Goal: Task Accomplishment & Management: Complete application form

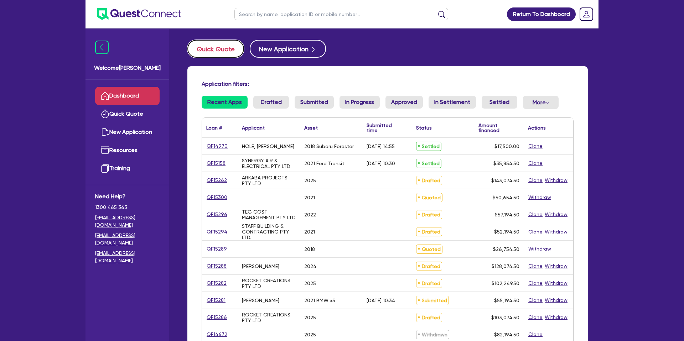
click at [217, 52] on button "Quick Quote" at bounding box center [215, 49] width 57 height 18
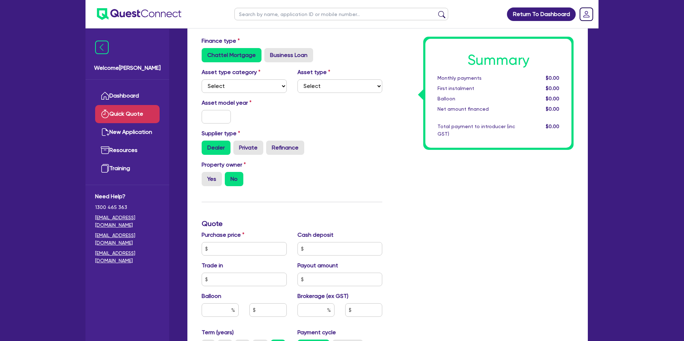
scroll to position [42, 0]
click at [257, 84] on select "Select Cars and light trucks Primary assets Secondary assets Tertiary assets" at bounding box center [244, 86] width 85 height 14
select select "CARS_AND_LIGHT_TRUCKS"
click at [202, 79] on select "Select Cars and light trucks Primary assets Secondary assets Tertiary assets" at bounding box center [244, 86] width 85 height 14
click at [311, 88] on select "Select Passenger vehicles Vans and utes Light trucks up to 4.5 tonne" at bounding box center [339, 86] width 85 height 14
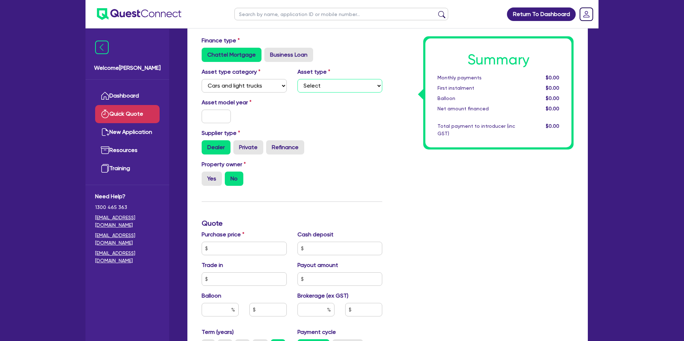
select select "PASSENGER_VEHICLES"
click at [297, 79] on select "Select Passenger vehicles Vans and utes Light trucks up to 4.5 tonne" at bounding box center [339, 86] width 85 height 14
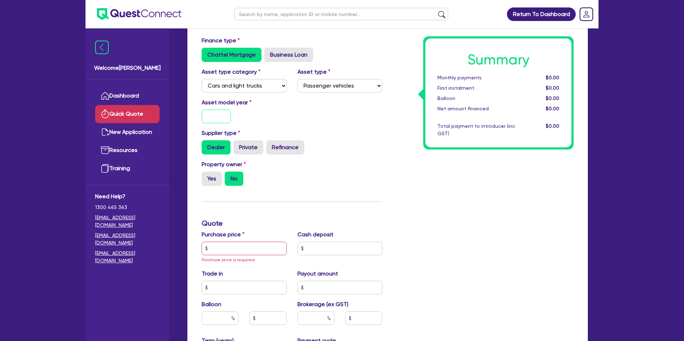
click at [217, 116] on input "text" at bounding box center [216, 117] width 29 height 14
click at [346, 120] on div "Asset model year" at bounding box center [291, 113] width 191 height 31
click at [217, 118] on input "text" at bounding box center [216, 117] width 29 height 14
type input "2025"
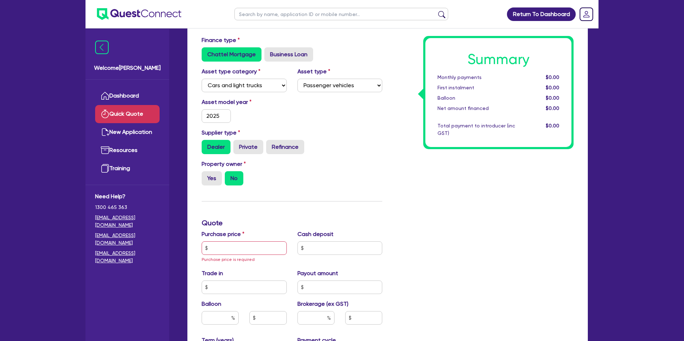
click at [348, 134] on div "Supplier type Dealer Private Refinance" at bounding box center [291, 142] width 191 height 26
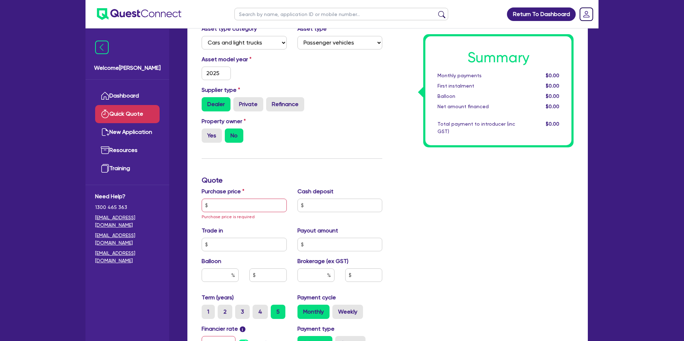
scroll to position [86, 0]
click at [206, 136] on label "Yes" at bounding box center [212, 135] width 20 height 14
click at [206, 133] on input "Yes" at bounding box center [204, 130] width 5 height 5
radio input "true"
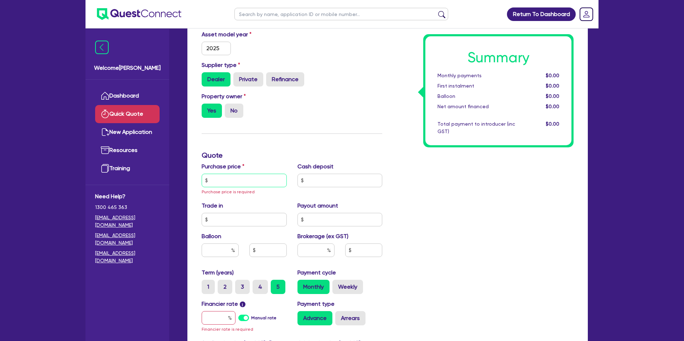
drag, startPoint x: 220, startPoint y: 174, endPoint x: 221, endPoint y: 178, distance: 4.1
click at [220, 174] on input "text" at bounding box center [244, 181] width 85 height 14
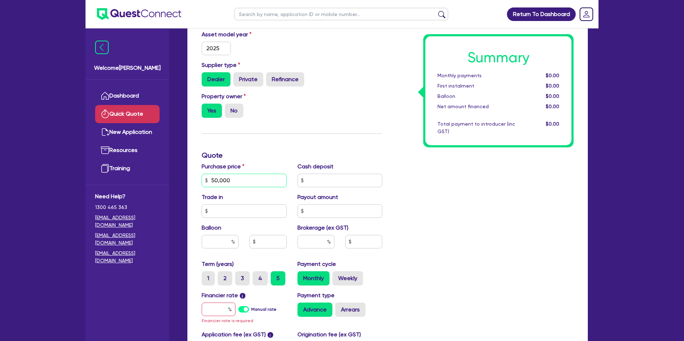
type input "50,000"
click at [343, 183] on input "text" at bounding box center [339, 181] width 85 height 14
drag, startPoint x: 445, startPoint y: 207, endPoint x: 432, endPoint y: 211, distance: 12.7
click at [444, 207] on div "Summary Monthly payments $0.00 First instalment $0.00 Balloon $0.00 Net amount …" at bounding box center [483, 180] width 191 height 424
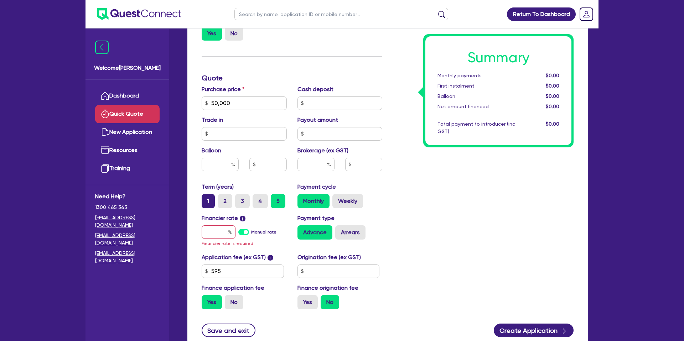
scroll to position [192, 0]
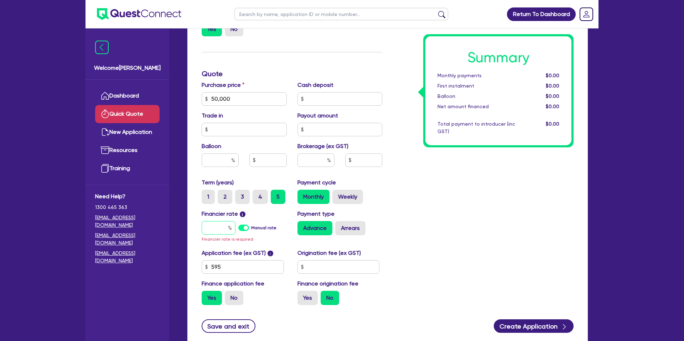
click at [220, 223] on input "text" at bounding box center [219, 228] width 34 height 14
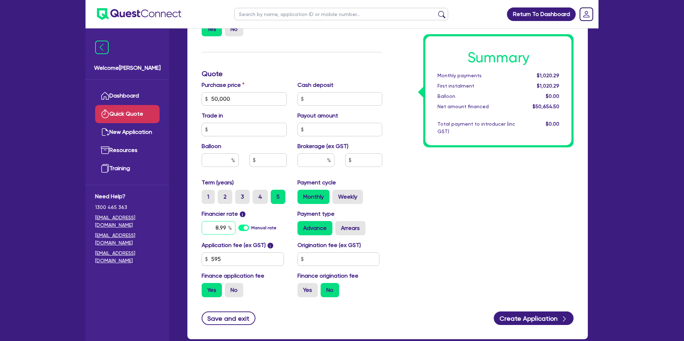
type input "8.99"
click at [337, 262] on input "text" at bounding box center [338, 260] width 82 height 14
type input "1,400"
click at [518, 312] on button "Create Application" at bounding box center [534, 319] width 80 height 14
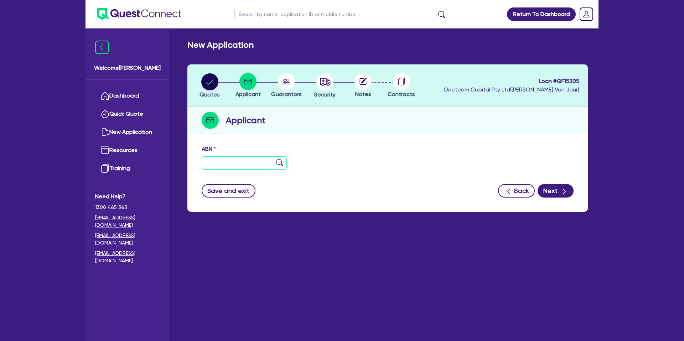
drag, startPoint x: 231, startPoint y: 162, endPoint x: 230, endPoint y: 158, distance: 4.1
click at [230, 162] on input "text" at bounding box center [244, 163] width 85 height 14
paste input "64 736 457 8"
drag, startPoint x: 356, startPoint y: 161, endPoint x: 348, endPoint y: 161, distance: 7.5
click at [354, 162] on div "ABN 64 736 457 8" at bounding box center [387, 160] width 383 height 31
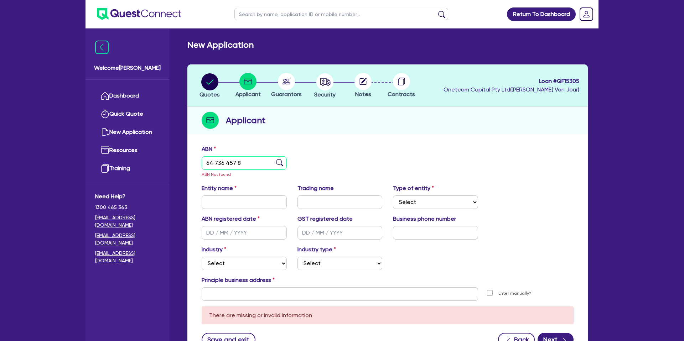
click at [216, 163] on input "64 736 457 8" at bounding box center [244, 163] width 85 height 14
paste input "55 647 364 578"
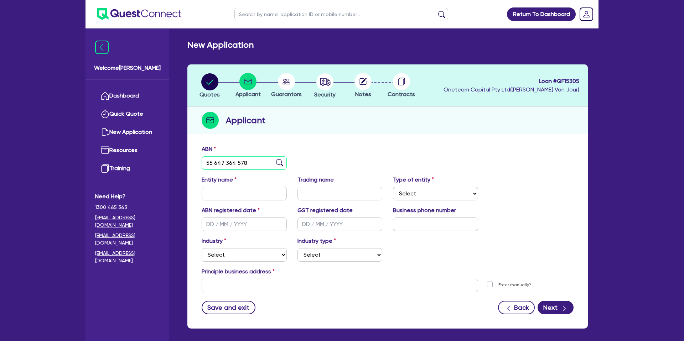
type input "55 647 364 578"
drag, startPoint x: 443, startPoint y: 160, endPoint x: 342, endPoint y: 156, distance: 100.5
click at [442, 160] on div "ABN 55 647 364 578" at bounding box center [387, 160] width 383 height 31
type input "[PERSON_NAME]"
select select "SOLE_TRADER"
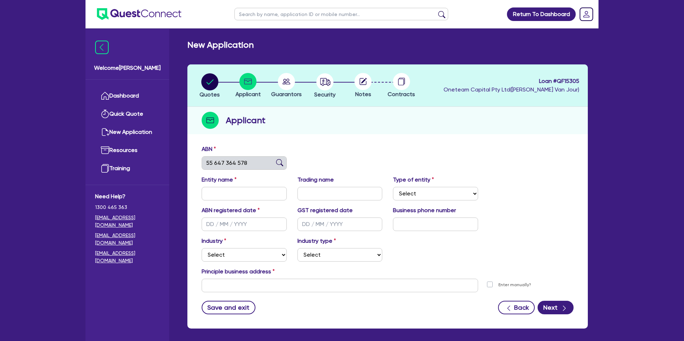
type input "[DATE]"
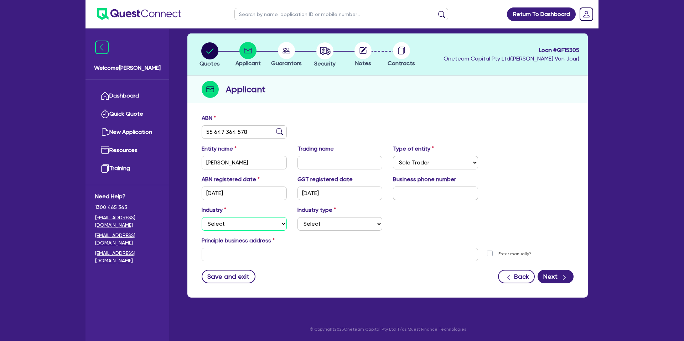
click at [240, 225] on select "Select Accomodation & Food Services Administrative & Support Services Agricultu…" at bounding box center [244, 224] width 85 height 14
select select "BUILDING_CONSTRUCTION"
click at [202, 217] on select "Select Accomodation & Food Services Administrative & Support Services Agricultu…" at bounding box center [244, 224] width 85 height 14
click at [320, 219] on select "Select Trades People Providing Services Direct to Consumers Trades People Provi…" at bounding box center [339, 224] width 85 height 14
click at [232, 225] on select "Select Accomodation & Food Services Administrative & Support Services Agricultu…" at bounding box center [244, 224] width 85 height 14
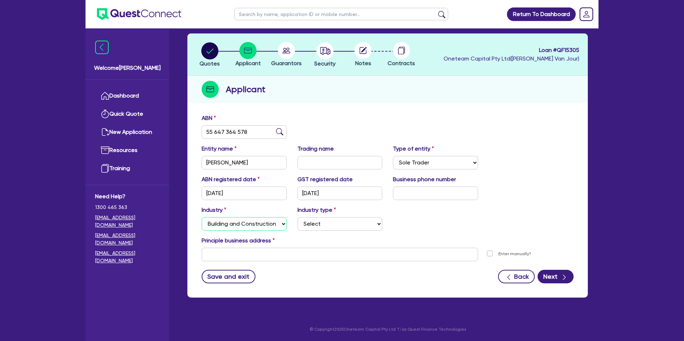
click at [202, 217] on select "Select Accomodation & Food Services Administrative & Support Services Agricultu…" at bounding box center [244, 224] width 85 height 14
click at [331, 224] on select "Select Trades People Providing Services Direct to Consumers Trades People Provi…" at bounding box center [339, 224] width 85 height 14
select select "TRADES_SERVICES_CONSUMERS"
click at [297, 217] on select "Select Trades People Providing Services Direct to Consumers Trades People Provi…" at bounding box center [339, 224] width 85 height 14
click at [229, 252] on input "text" at bounding box center [340, 255] width 276 height 14
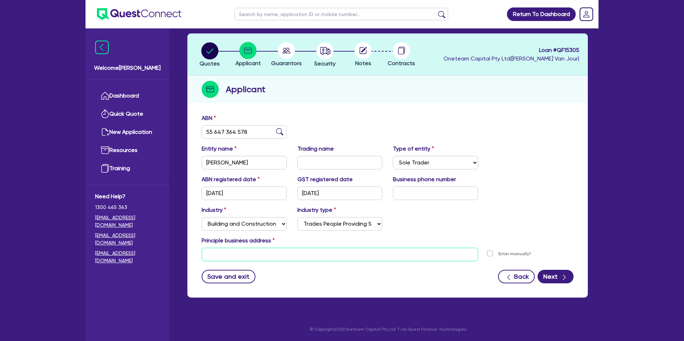
paste input "[STREET_ADDRESS]"
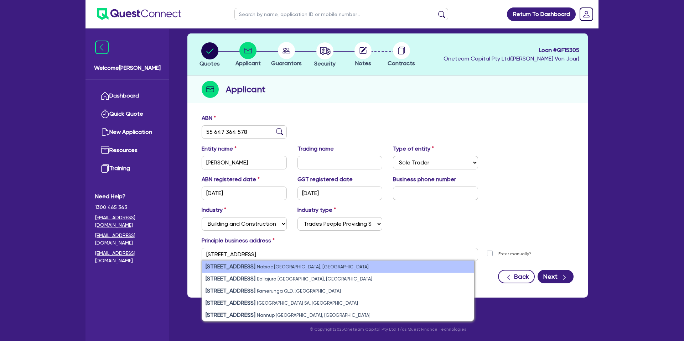
click at [257, 266] on small "Nabiac [GEOGRAPHIC_DATA], [GEOGRAPHIC_DATA]" at bounding box center [313, 266] width 112 height 5
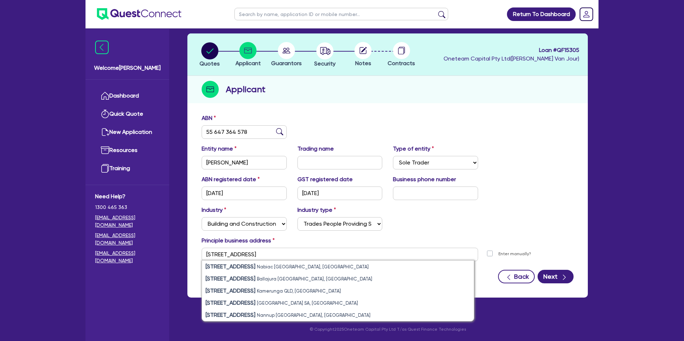
type input "[STREET_ADDRESS]"
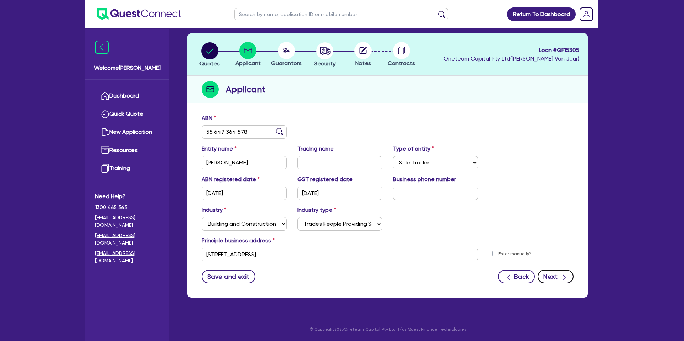
click at [557, 275] on button "Next" at bounding box center [556, 277] width 36 height 14
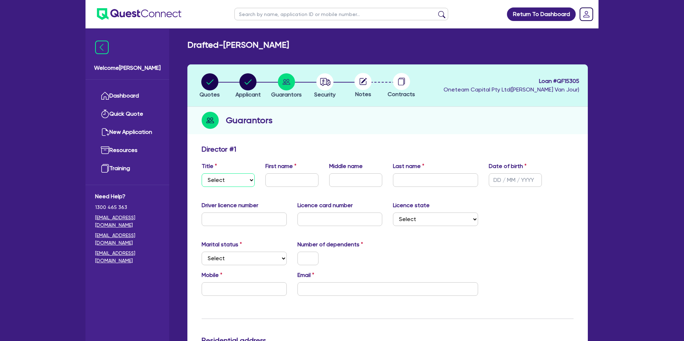
click at [227, 183] on select "Select Mr Mrs Ms Miss Dr" at bounding box center [228, 180] width 53 height 14
click at [202, 173] on select "Select Mr Mrs Ms Miss Dr" at bounding box center [228, 180] width 53 height 14
click at [229, 181] on select "Select Mr Mrs Ms Miss Dr" at bounding box center [228, 180] width 53 height 14
select select "MRS"
click at [202, 173] on select "Select Mr Mrs Ms Miss Dr" at bounding box center [228, 180] width 53 height 14
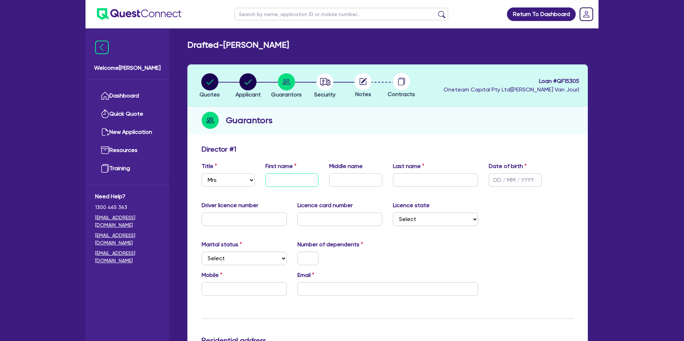
drag, startPoint x: 272, startPoint y: 178, endPoint x: 225, endPoint y: 75, distance: 112.7
click at [272, 177] on input "text" at bounding box center [291, 180] width 53 height 14
type input "[PERSON_NAME]"
type input "f"
type input "[PERSON_NAME]"
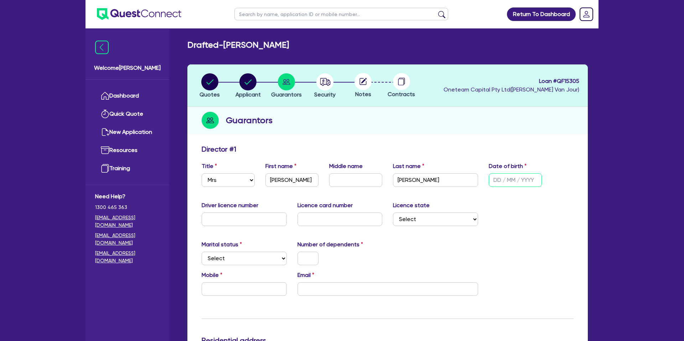
click at [501, 180] on input "text" at bounding box center [515, 180] width 53 height 14
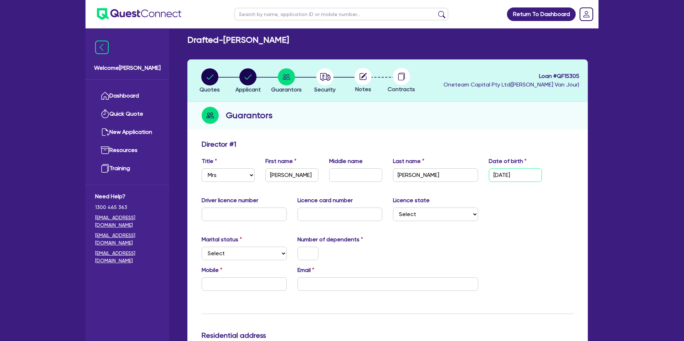
type input "[DATE]"
click at [232, 213] on input "text" at bounding box center [244, 215] width 85 height 14
type input "19964808"
click at [351, 215] on input "text" at bounding box center [339, 215] width 85 height 14
type input "2062273310"
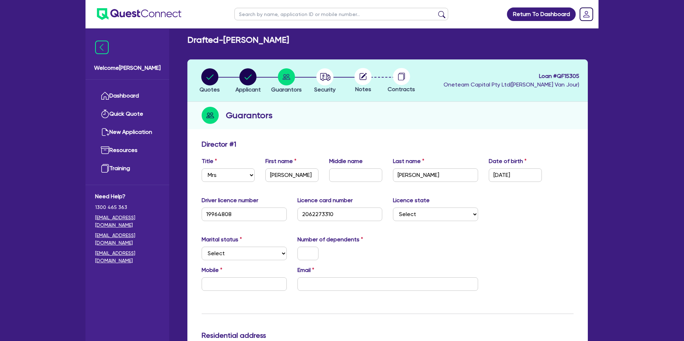
drag, startPoint x: 416, startPoint y: 246, endPoint x: 409, endPoint y: 197, distance: 49.3
click at [419, 243] on div "Marital status Select [DEMOGRAPHIC_DATA] Married De Facto / Partner Number of d…" at bounding box center [387, 250] width 383 height 31
click at [406, 223] on div "Driver licence number [DRIVERS_LICENSE_NUMBER] Licence card number [DRIVERS_LIC…" at bounding box center [387, 211] width 383 height 31
click at [406, 218] on select "Select [GEOGRAPHIC_DATA] [GEOGRAPHIC_DATA] [GEOGRAPHIC_DATA] [GEOGRAPHIC_DATA] …" at bounding box center [435, 215] width 85 height 14
select select "[GEOGRAPHIC_DATA]"
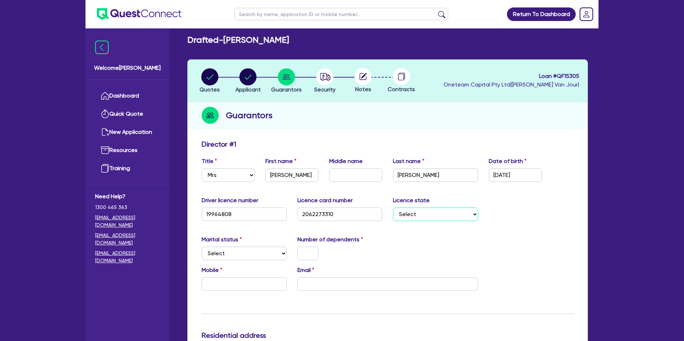
click at [393, 208] on select "Select [GEOGRAPHIC_DATA] [GEOGRAPHIC_DATA] [GEOGRAPHIC_DATA] [GEOGRAPHIC_DATA] …" at bounding box center [435, 215] width 85 height 14
click at [246, 255] on select "Select Single Married De Facto / Partner" at bounding box center [244, 254] width 85 height 14
select select "DE_FACTO"
click at [202, 247] on select "Select Single Married De Facto / Partner" at bounding box center [244, 254] width 85 height 14
click at [306, 254] on input "text" at bounding box center [307, 254] width 21 height 14
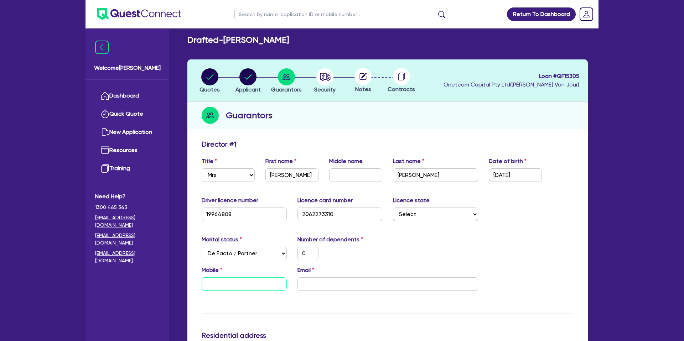
click at [233, 282] on input "text" at bounding box center [244, 284] width 85 height 14
type input "0"
type input "04"
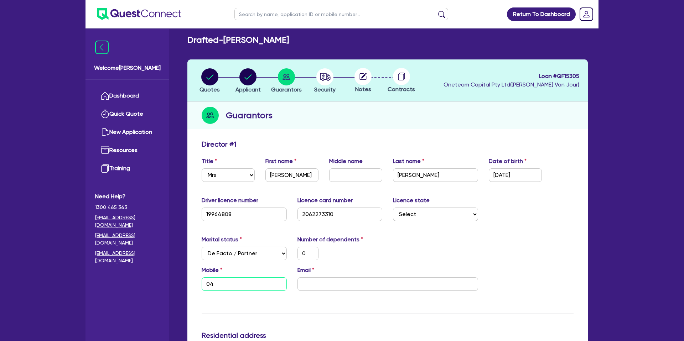
type input "0"
type input "042"
type input "0"
type input "0423"
type input "0"
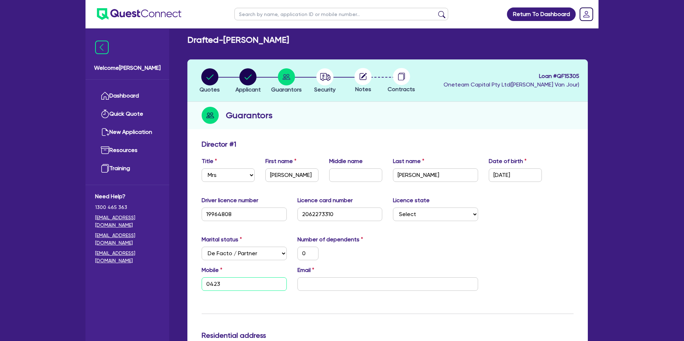
type input "0423 5"
type input "0"
type input "0423 50"
type input "0"
type input "0423 500"
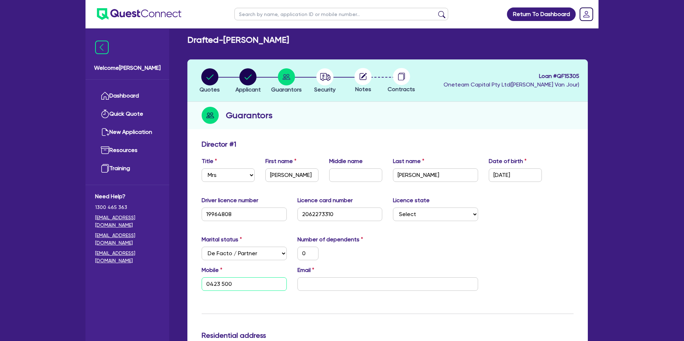
type input "0"
type input "0423 500 3"
type input "0"
type input "0423 500 39"
type input "0"
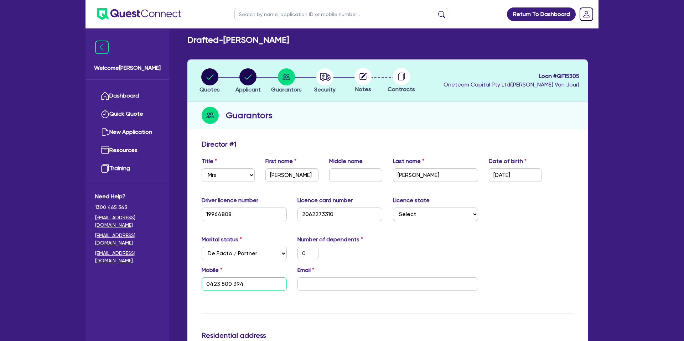
type input "0423 500 394"
click at [339, 291] on div "Mobile [PHONE_NUMBER] Email" at bounding box center [387, 281] width 383 height 31
drag, startPoint x: 338, startPoint y: 286, endPoint x: 333, endPoint y: 257, distance: 29.5
click at [338, 285] on input "email" at bounding box center [387, 284] width 181 height 14
paste input "[EMAIL_ADDRESS][DOMAIN_NAME]"
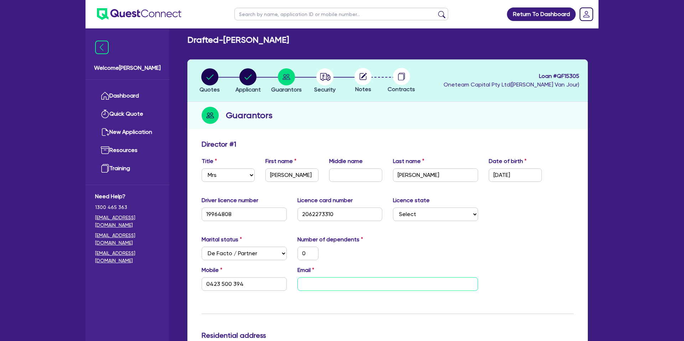
type input "0"
type input "0423 500 394"
type input "[EMAIL_ADDRESS][DOMAIN_NAME]"
click at [348, 284] on input "[EMAIL_ADDRESS][DOMAIN_NAME]" at bounding box center [387, 284] width 181 height 14
type input "0"
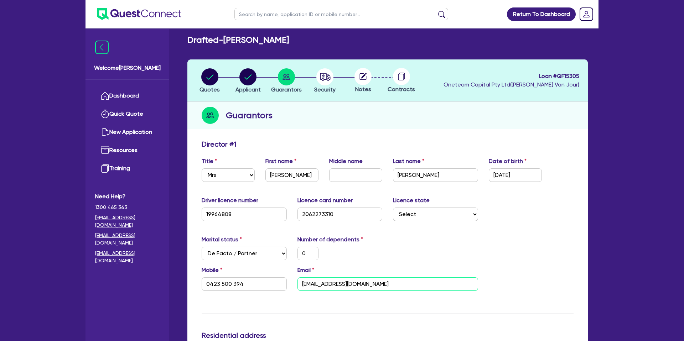
type input "0423 500 394"
type input "[EMAIL_ADDRESS][DOMAIN_NAME]"
type input "0"
type input "0423 500 394"
type input "[EMAIL_ADDRESS][DOMAIN_NAME]"
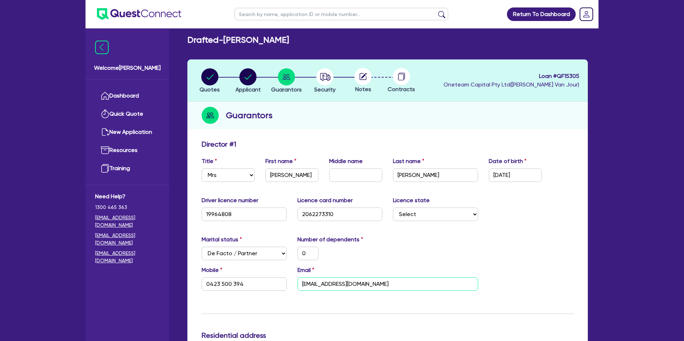
type input "0"
type input "0423 500 394"
type input "[EMAIL_ADDRESS][DOMAIN_NAME]"
type input "0"
type input "0423 500 394"
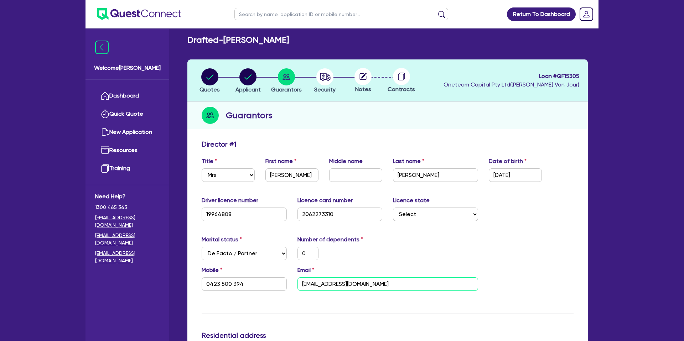
type input "[EMAIL_ADDRESS][DOMAIN_NAME]"
type input "0"
type input "0423 500 394"
type input "[EMAIL_ADDRESS][DOMAIN_NAME]"
type input "0"
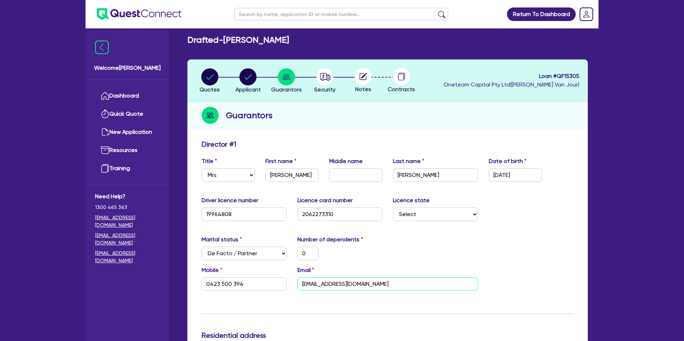
type input "0423 500 394"
type input "[EMAIL_ADDRESS][DOMAIN_NAME]"
type input "0"
type input "0423 500 394"
type input "[EMAIL_ADDRESS][DOMAIN_NAME]"
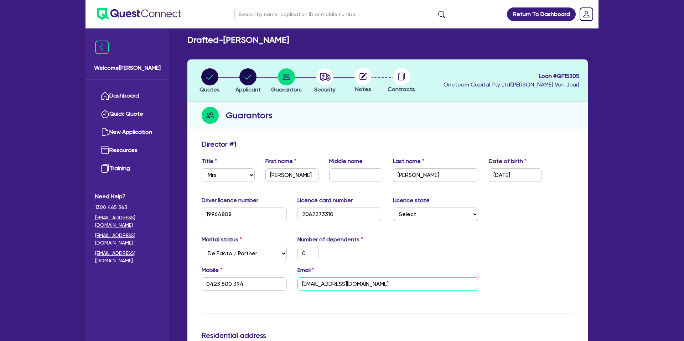
type input "0"
type input "0423 500 394"
type input "[EMAIL_ADDRESS][DOMAIN_NAME]"
type input "0"
type input "0423 500 394"
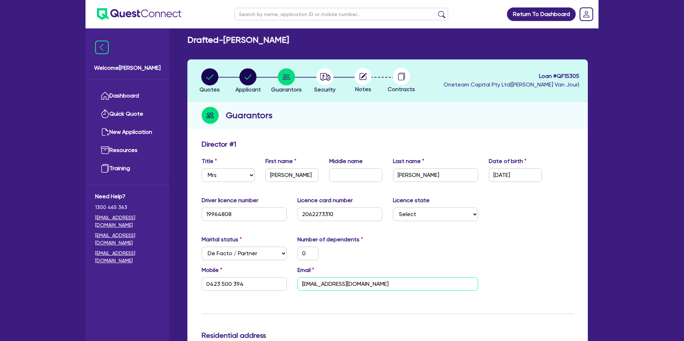
type input "[EMAIL_ADDRESS][DOMAIN_NAME]"
type input "0"
type input "0423 500 394"
type input "[EMAIL_ADDRESS][DOMAIN_NAME]"
type input "0"
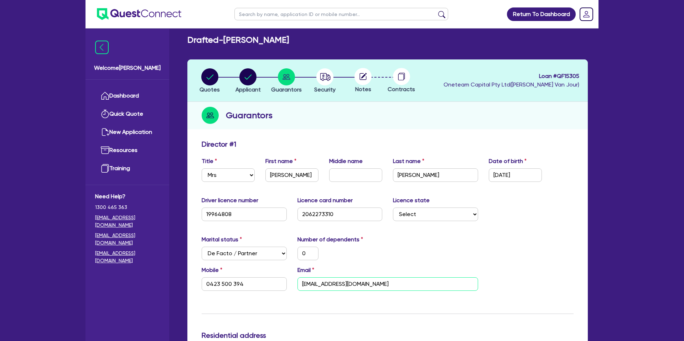
type input "0423 500 394"
type input "[EMAIL_ADDRESS][DOMAIN_NAME]"
type input "0"
type input "0423 500 394"
type input "[EMAIL_ADDRESS][DOMAIN_NAME]"
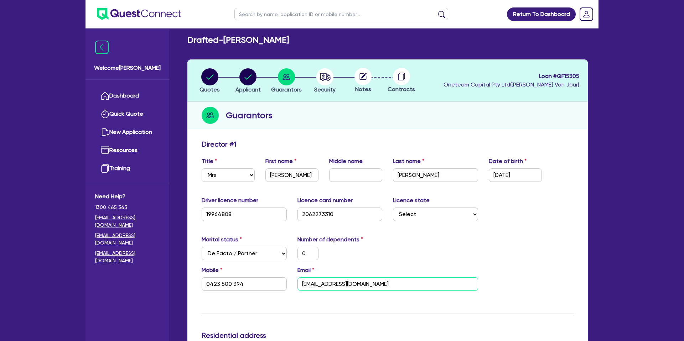
type input "0"
type input "0423 500 394"
type input "[EMAIL_ADDRESS][DOMAIN_NAME]"
type input "0"
type input "0423 500 394"
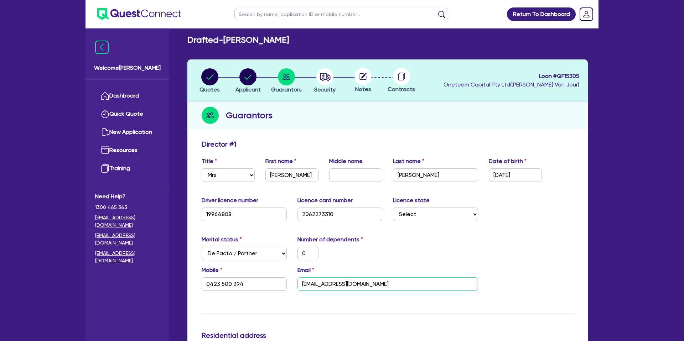
type input "[EMAIL_ADDRESS][DOMAIN_NAME]"
type input "0"
type input "0423 500 394"
type input "[EMAIL_ADDRESS][DOMAIN_NAME]"
type input "0"
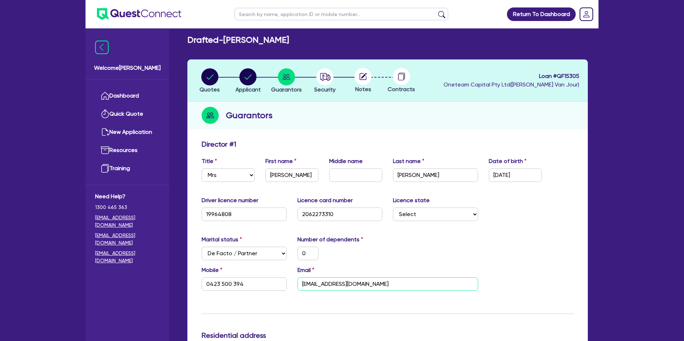
type input "0423 500 394"
type input "[EMAIL_ADDRESS][DOMAIN_NAME]"
type input "0"
type input "0423 500 394"
type input "[EMAIL_ADDRESS][DOMAIN_NAME]"
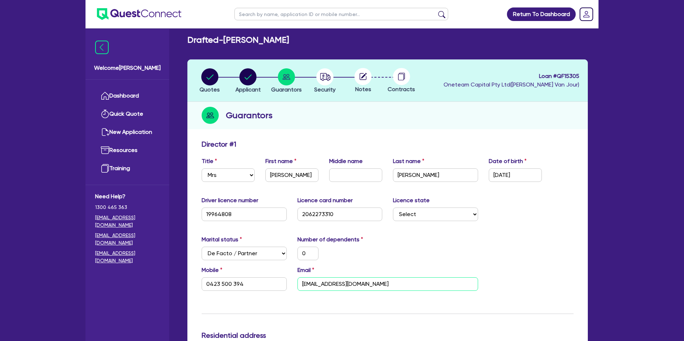
type input "0"
type input "0423 500 394"
type input "[EMAIL_ADDRESS][DOMAIN_NAME]"
click at [370, 283] on input "[EMAIL_ADDRESS][DOMAIN_NAME]" at bounding box center [387, 284] width 181 height 14
type input "0"
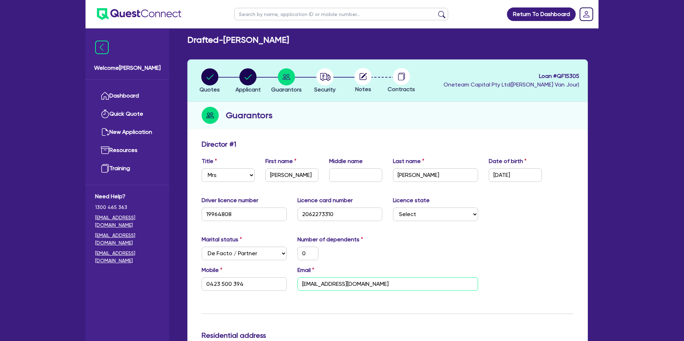
type input "0423 500 394"
type input "[EMAIL_ADDRESS][DOMAIN_NAME]"
type input "0"
type input "0423 500 394"
type input "[EMAIL_ADDRESS][DOMAIN_NAME]"
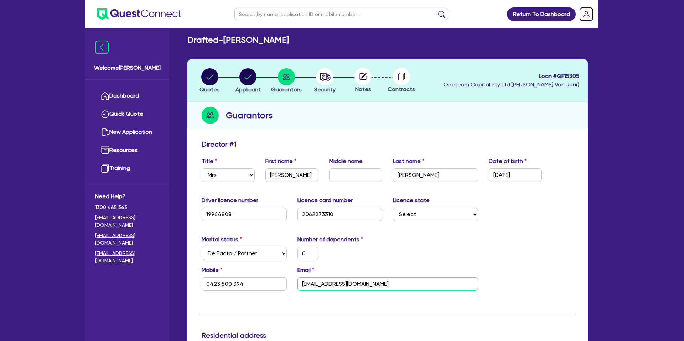
type input "0"
type input "0423 500 394"
type input "[EMAIL_ADDRESS][DOMAIN_NAME]"
type input "0"
type input "0423 500 394"
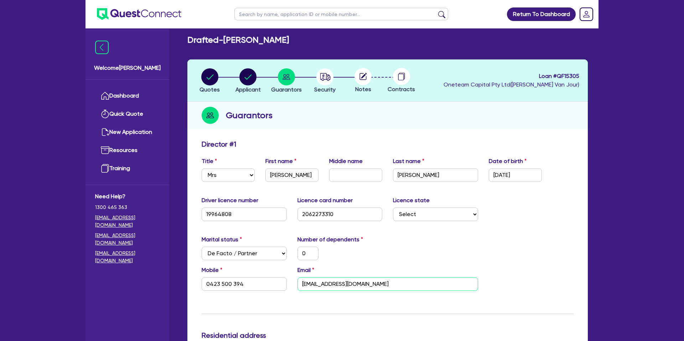
type input "[EMAIL_ADDRESS][DOMAIN_NAME]"
click at [370, 284] on input "[EMAIL_ADDRESS][DOMAIN_NAME]" at bounding box center [387, 284] width 181 height 14
type input "0"
type input "0423 500 394"
type input "[EMAIL_ADDRESS][DOMAIN_NAME]"
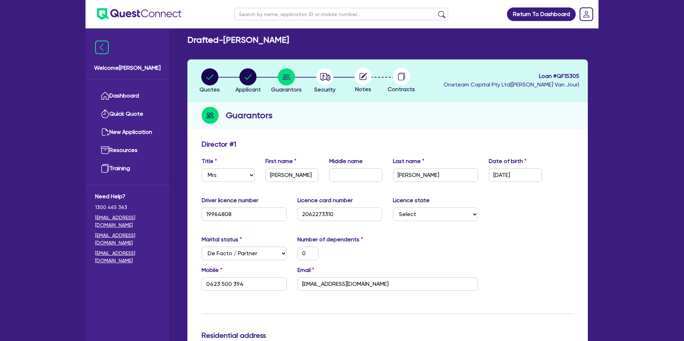
click at [380, 263] on div "Marital status Select [DEMOGRAPHIC_DATA] Married De Facto / Partner Number of d…" at bounding box center [387, 250] width 383 height 31
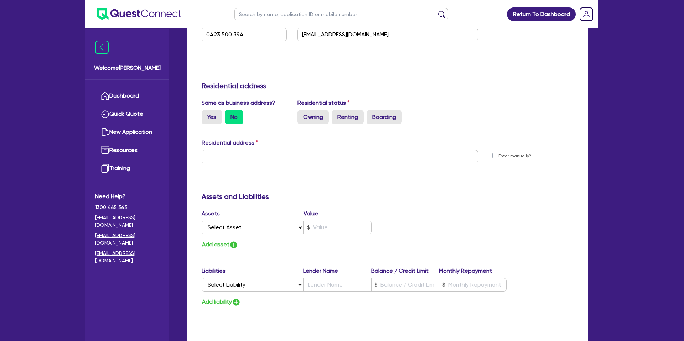
scroll to position [256, 0]
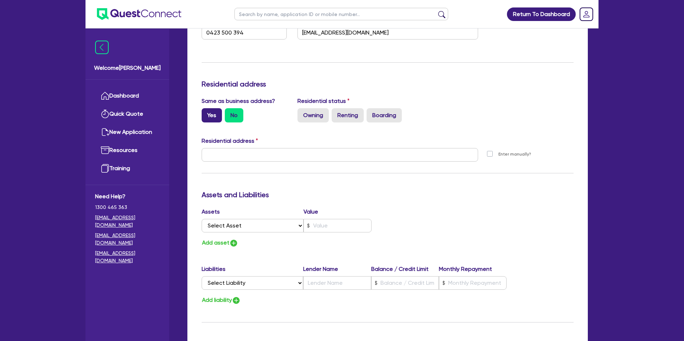
click at [208, 115] on label "Yes" at bounding box center [212, 115] width 20 height 14
click at [206, 113] on input "Yes" at bounding box center [204, 110] width 5 height 5
radio input "true"
type input "0"
type input "0423 500 394"
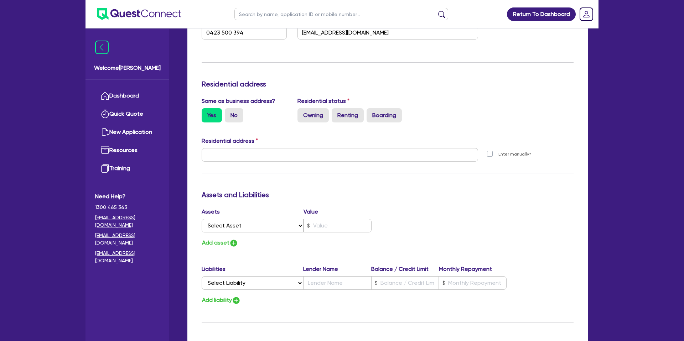
type input "[STREET_ADDRESS]"
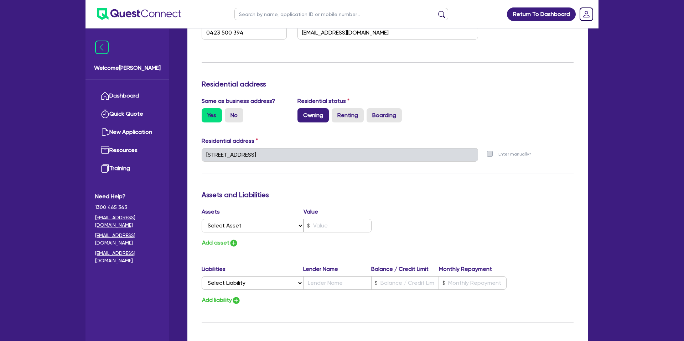
click at [316, 115] on label "Owning" at bounding box center [312, 115] width 31 height 14
click at [302, 113] on input "Owning" at bounding box center [299, 110] width 5 height 5
radio input "true"
type input "0"
type input "0423 500 394"
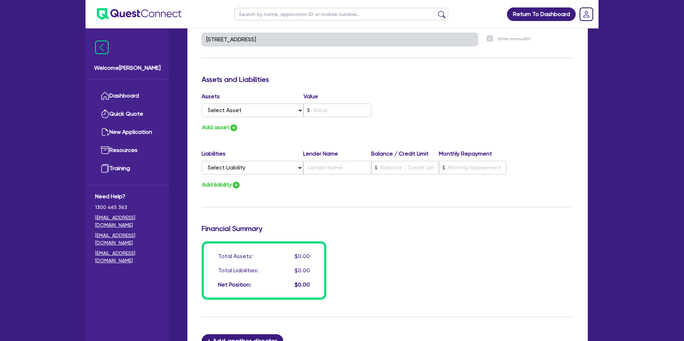
scroll to position [373, 0]
click at [248, 109] on select "Select Asset Cash Property Investment property Vehicle Truck Trailer Equipment …" at bounding box center [253, 110] width 102 height 14
select select "PROPERTY"
click at [202, 103] on select "Select Asset Cash Property Investment property Vehicle Truck Trailer Equipment …" at bounding box center [253, 110] width 102 height 14
type input "0"
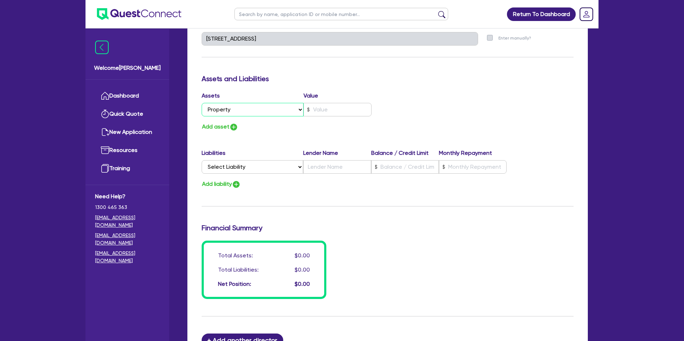
type input "0423 500 394"
click at [238, 115] on select "Select Asset Cash Property Investment property Vehicle Truck Trailer Equipment …" at bounding box center [253, 110] width 102 height 14
select select "CASH"
click at [202, 103] on select "Select Asset Cash Property Investment property Vehicle Truck Trailer Equipment …" at bounding box center [253, 110] width 102 height 14
type input "0"
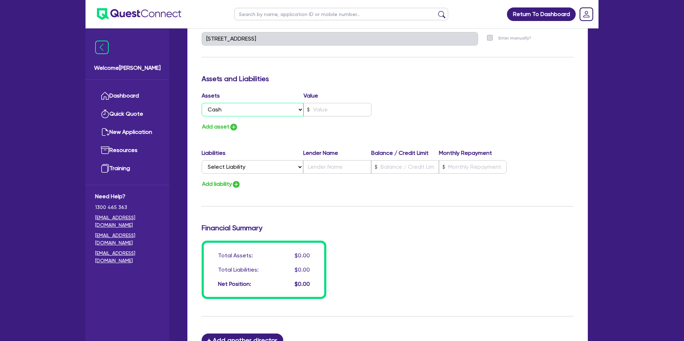
type input "0423 500 394"
click at [331, 112] on input "text" at bounding box center [337, 110] width 68 height 14
type input "0"
type input "0423 500 394"
type input "1"
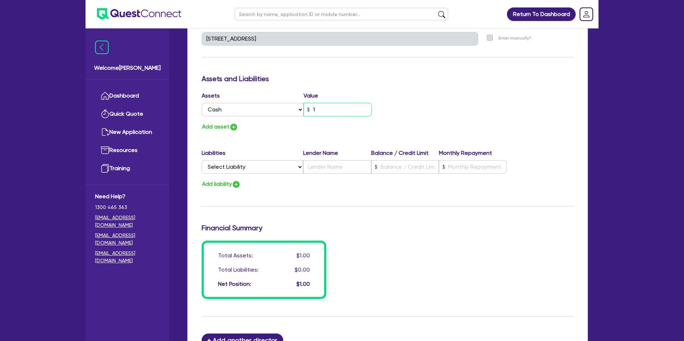
type input "0"
type input "0423 500 394"
type input "17"
type input "0"
type input "0423 500 394"
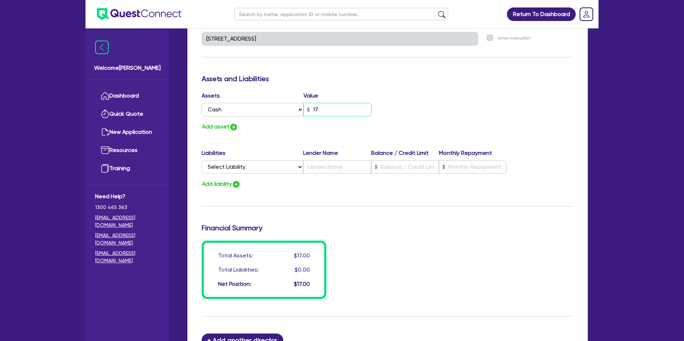
type input "170"
type input "0"
type input "0423 500 394"
type input "1,700"
type input "0"
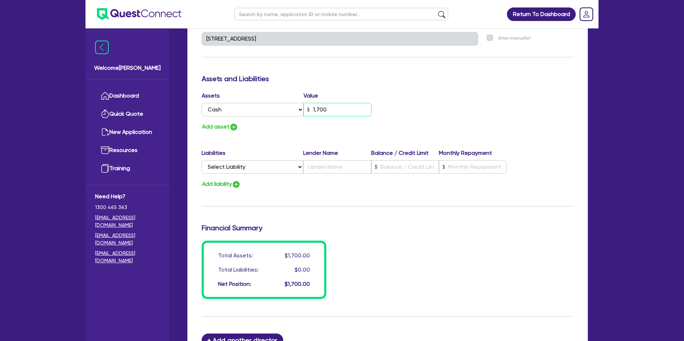
type input "0423 500 394"
type input "17,000"
drag, startPoint x: 434, startPoint y: 102, endPoint x: 367, endPoint y: 119, distance: 69.6
click at [435, 102] on div "Assets Value Select Asset Cash Property Investment property Vehicle Truck Trail…" at bounding box center [387, 112] width 383 height 40
click at [223, 128] on button "Add asset" at bounding box center [220, 127] width 37 height 10
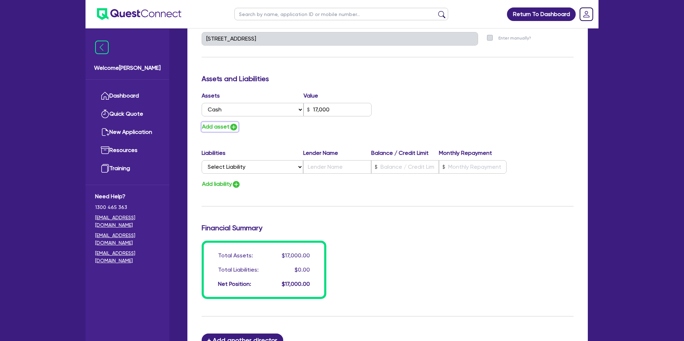
type input "0"
type input "0423 500 394"
type input "17,000"
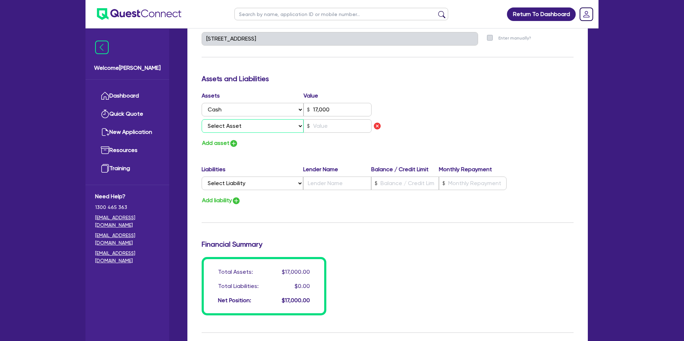
click at [239, 127] on select "Select Asset Cash Property Investment property Vehicle Truck Trailer Equipment …" at bounding box center [253, 126] width 102 height 14
select select "VEHICLE"
click at [202, 119] on select "Select Asset Cash Property Investment property Vehicle Truck Trailer Equipment …" at bounding box center [253, 126] width 102 height 14
type input "0"
type input "0423 500 394"
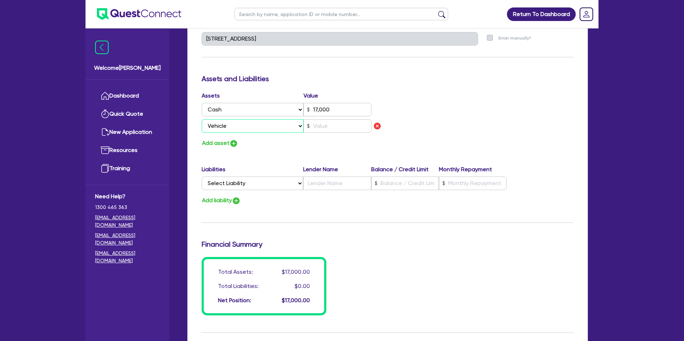
type input "17,000"
click at [325, 126] on input "text" at bounding box center [337, 126] width 68 height 14
type input "0"
type input "0423 500 394"
type input "17,000"
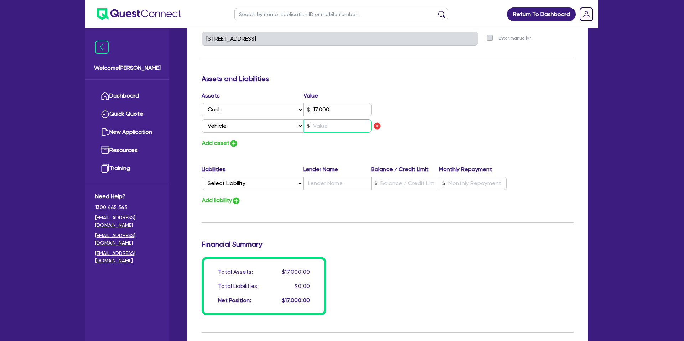
type input "2"
type input "0"
type input "0423 500 394"
type input "17,000"
type input "25"
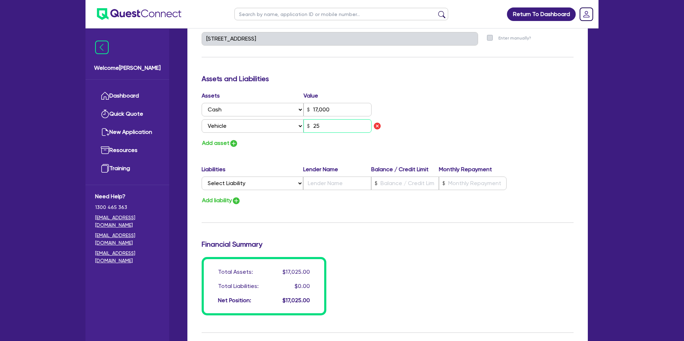
type input "0"
type input "0423 500 394"
type input "17,000"
type input "250"
type input "0"
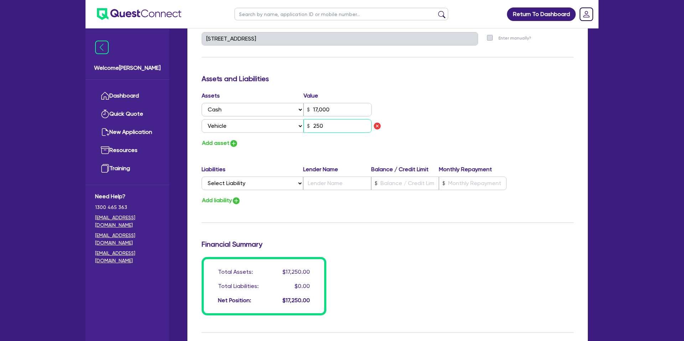
type input "0423 500 394"
type input "17,000"
type input "2,500"
type input "0"
type input "0423 500 394"
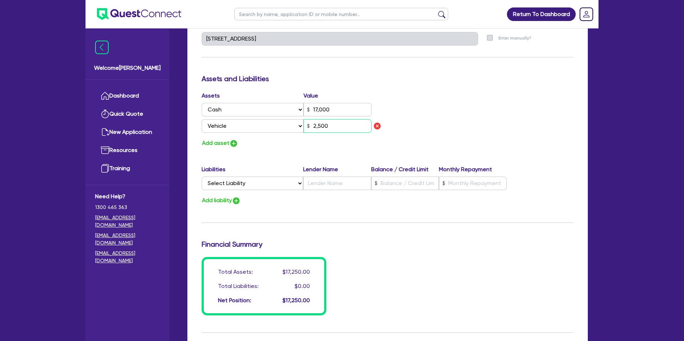
type input "17,000"
type input "25,000"
drag, startPoint x: 460, startPoint y: 124, endPoint x: 458, endPoint y: 129, distance: 5.4
click at [461, 123] on div "Assets Value Select Asset Cash Property Investment property Vehicle Truck Trail…" at bounding box center [387, 120] width 383 height 57
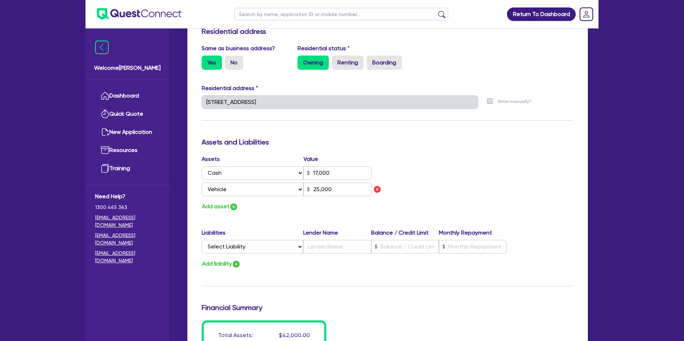
scroll to position [314, 0]
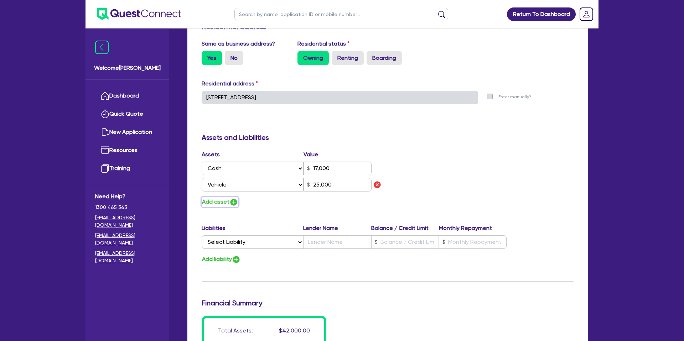
click at [210, 199] on button "Add asset" at bounding box center [220, 202] width 37 height 10
type input "0"
type input "0423 500 394"
type input "17,000"
type input "25,000"
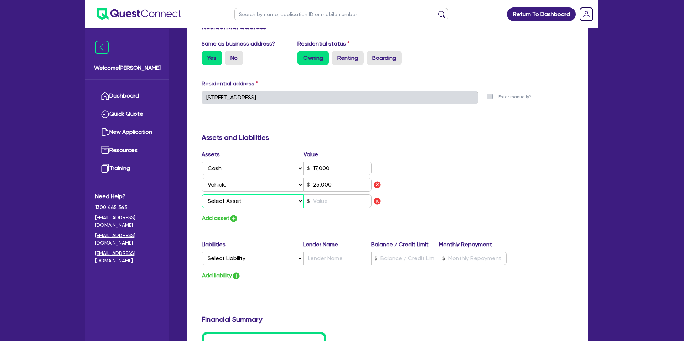
click at [221, 201] on select "Select Asset Cash Property Investment property Vehicle Truck Trailer Equipment …" at bounding box center [253, 201] width 102 height 14
select select "PROPERTY"
click at [202, 194] on select "Select Asset Cash Property Investment property Vehicle Truck Trailer Equipment …" at bounding box center [253, 201] width 102 height 14
type input "0"
type input "0423 500 394"
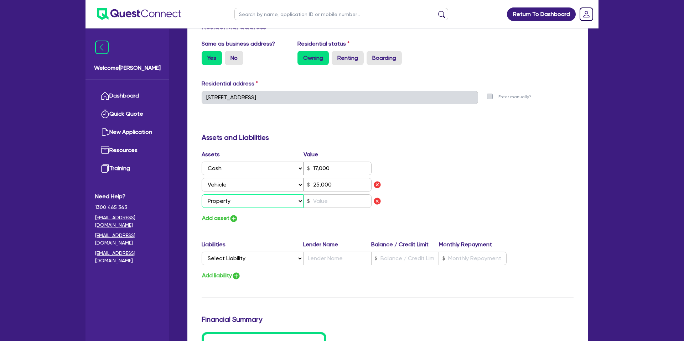
type input "17,000"
type input "25,000"
click at [321, 202] on input "text" at bounding box center [337, 201] width 68 height 14
click at [317, 203] on input "text" at bounding box center [337, 201] width 68 height 14
type input "0"
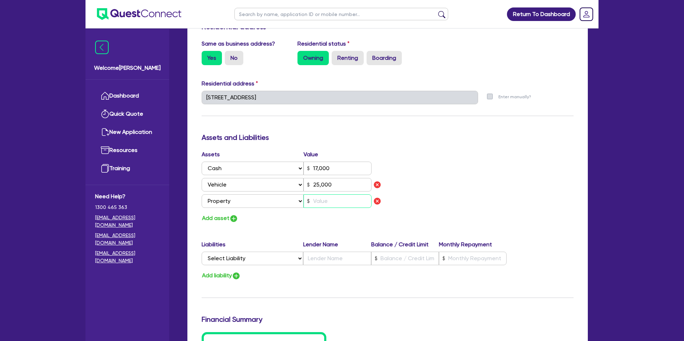
type input "0423 500 394"
type input "17,000"
type input "25,000"
type input "9"
type input "0"
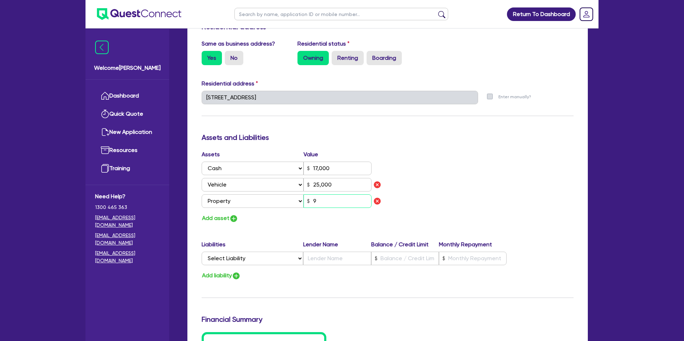
type input "0423 500 394"
type input "17,000"
type input "25,000"
type input "90"
type input "0"
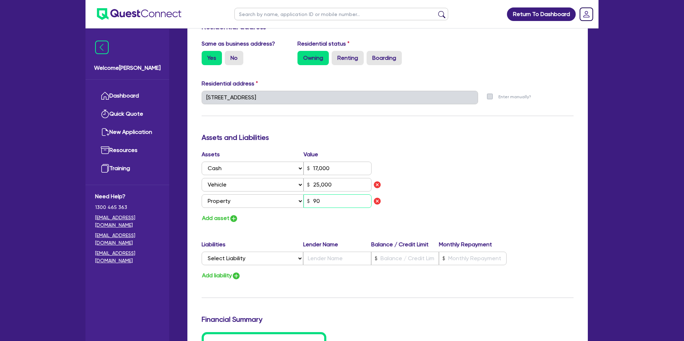
type input "0423 500 394"
type input "17,000"
type input "25,000"
type input "900"
type input "0"
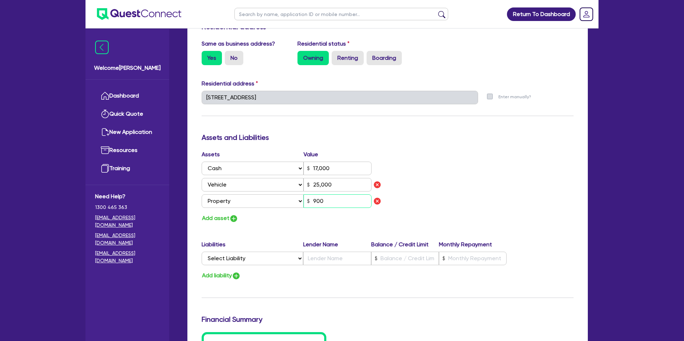
type input "0423 500 394"
type input "17,000"
type input "25,000"
type input "9,000"
click at [502, 188] on div "Assets Value Select Asset Cash Property Investment property Vehicle Truck Trail…" at bounding box center [387, 186] width 383 height 73
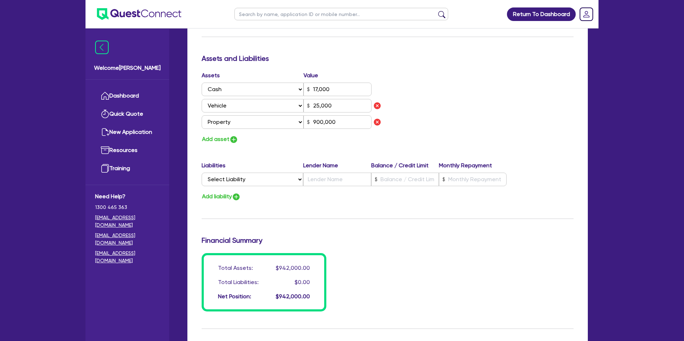
scroll to position [517, 0]
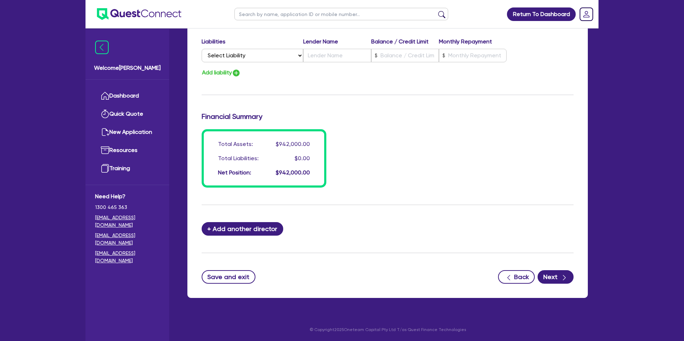
click at [560, 280] on div "button" at bounding box center [564, 277] width 8 height 9
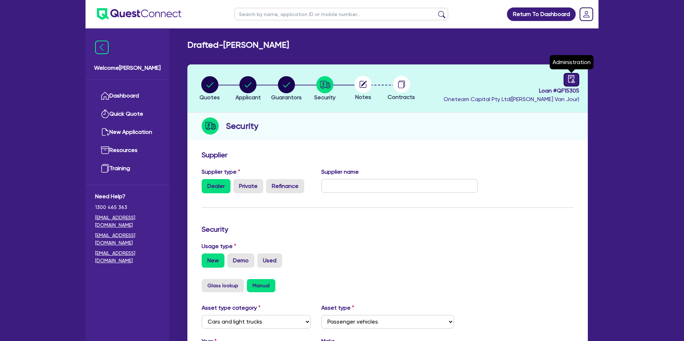
click at [568, 79] on icon "audit" at bounding box center [571, 78] width 6 height 7
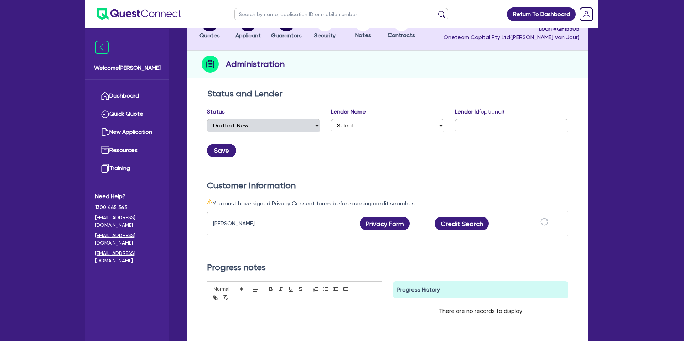
scroll to position [63, 0]
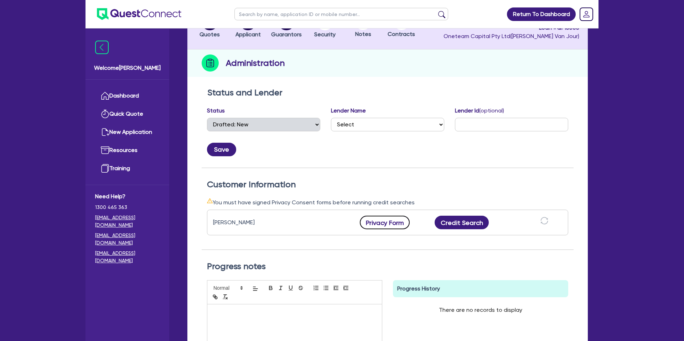
click at [400, 226] on button "Privacy Form" at bounding box center [385, 223] width 50 height 14
drag, startPoint x: 242, startPoint y: 223, endPoint x: 197, endPoint y: 221, distance: 44.9
click at [197, 221] on div "Status and Lender Status Select Quoted Drafted: New Drafted: Amended Submitted:…" at bounding box center [387, 246] width 400 height 325
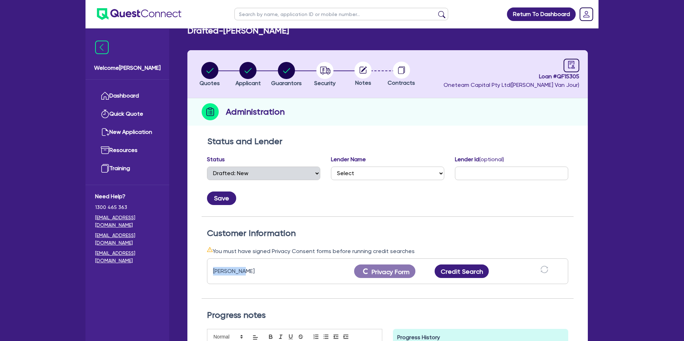
scroll to position [0, 0]
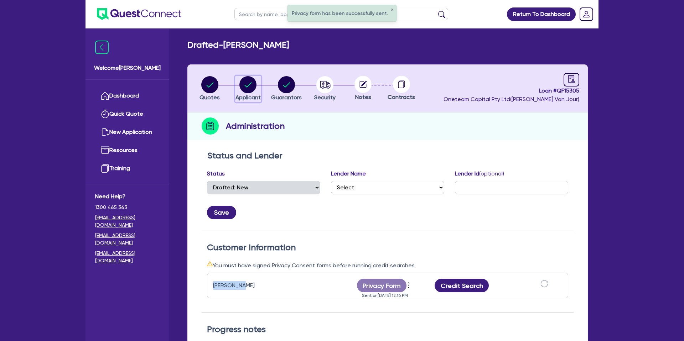
click at [254, 83] on circle "button" at bounding box center [247, 84] width 17 height 17
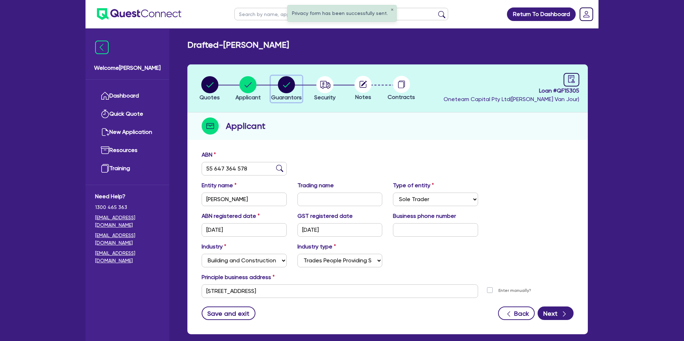
click at [282, 82] on circle "button" at bounding box center [286, 84] width 17 height 17
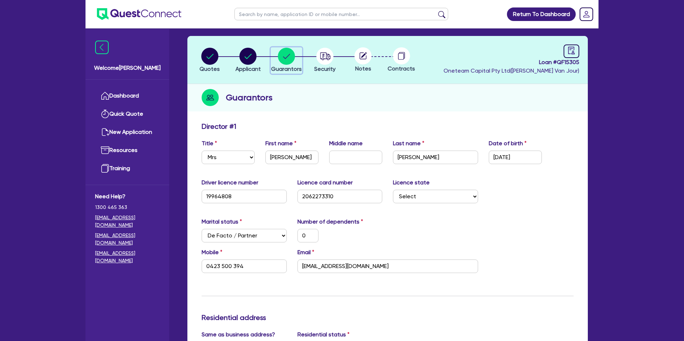
scroll to position [29, 0]
click at [244, 55] on circle "button" at bounding box center [247, 55] width 17 height 17
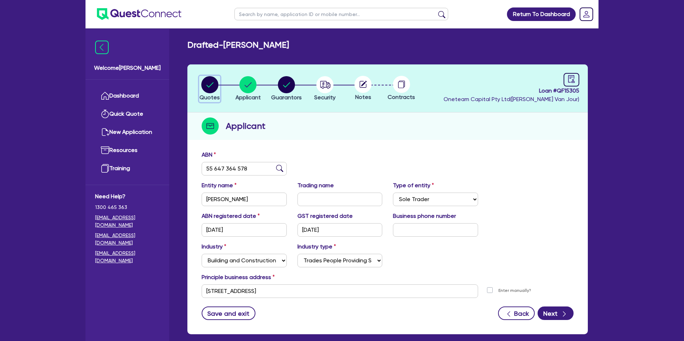
click at [213, 82] on circle "button" at bounding box center [209, 84] width 17 height 17
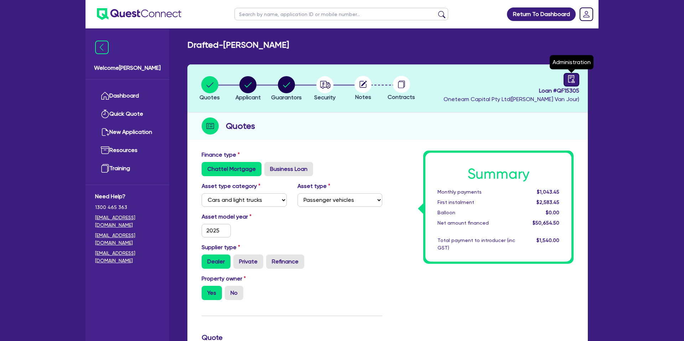
click at [576, 85] on link at bounding box center [572, 80] width 16 height 14
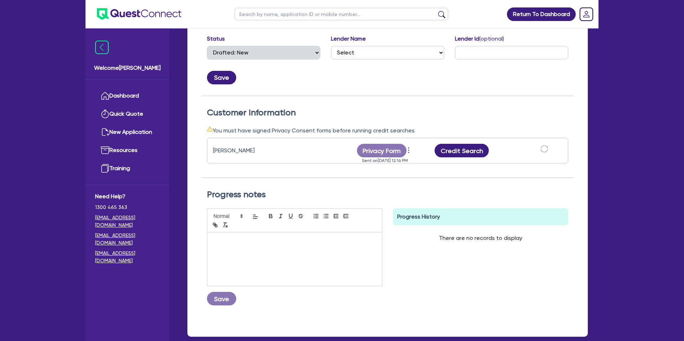
scroll to position [136, 0]
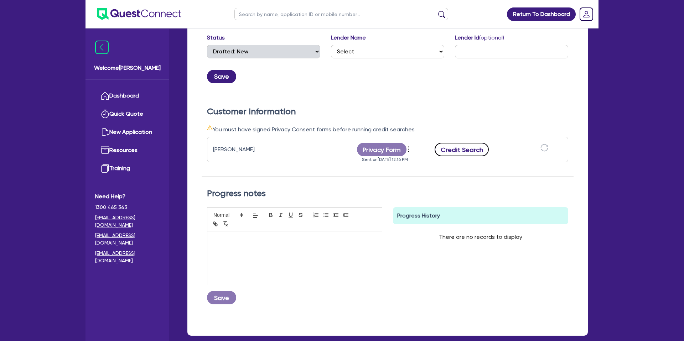
drag, startPoint x: 459, startPoint y: 147, endPoint x: 466, endPoint y: 153, distance: 8.6
click at [460, 147] on button "Credit Search" at bounding box center [462, 150] width 54 height 14
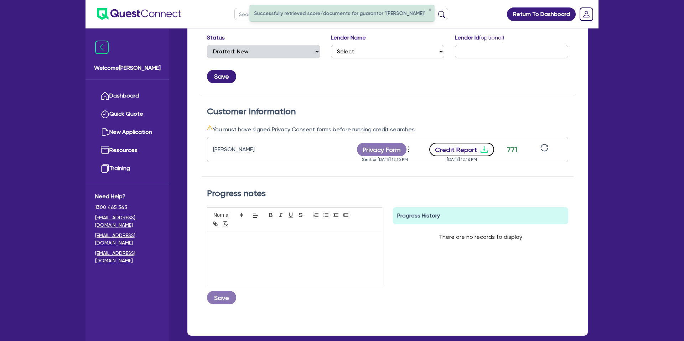
click at [481, 148] on icon "download" at bounding box center [484, 149] width 9 height 9
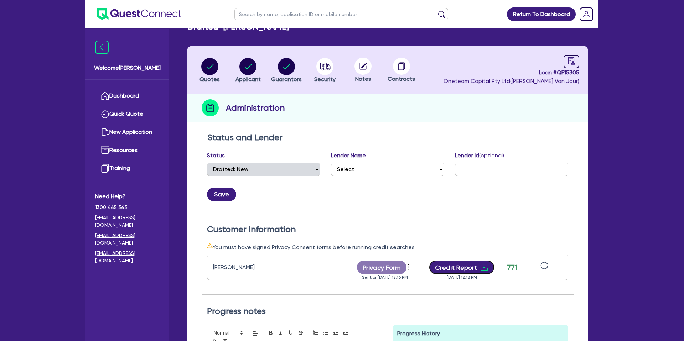
scroll to position [0, 0]
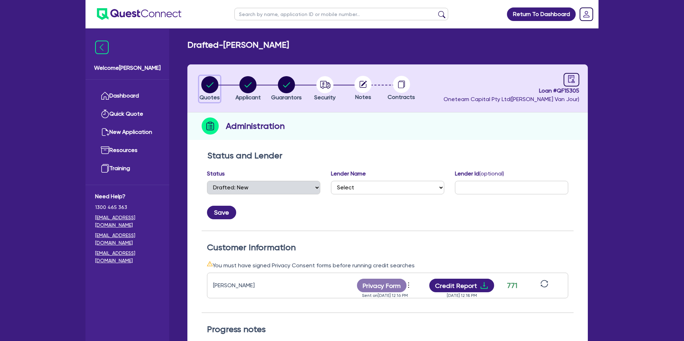
drag, startPoint x: 213, startPoint y: 81, endPoint x: 218, endPoint y: 79, distance: 5.5
click at [217, 80] on circle "button" at bounding box center [209, 84] width 17 height 17
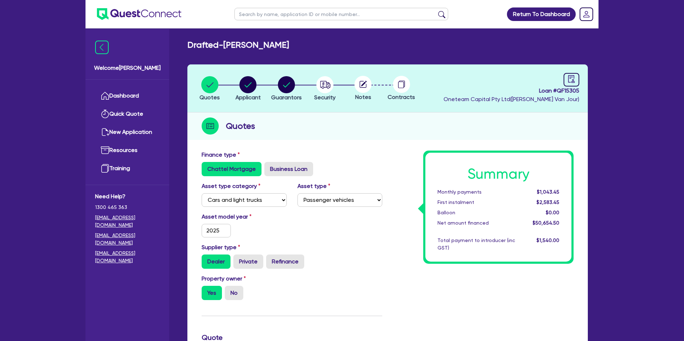
drag, startPoint x: 273, startPoint y: 43, endPoint x: 251, endPoint y: 22, distance: 31.0
click at [272, 42] on div "Drafted - [PERSON_NAME]" at bounding box center [387, 45] width 411 height 10
click at [253, 89] on circle "button" at bounding box center [247, 84] width 17 height 17
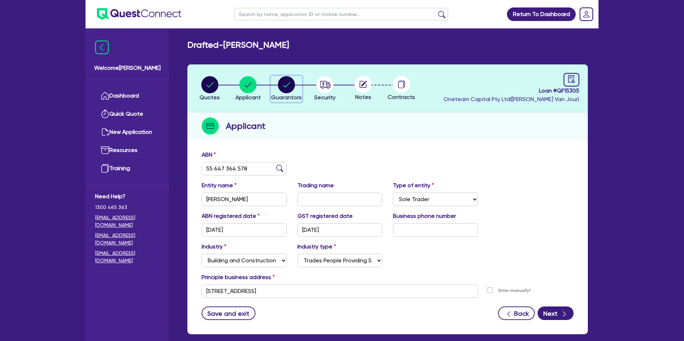
click at [283, 83] on circle "button" at bounding box center [286, 84] width 17 height 17
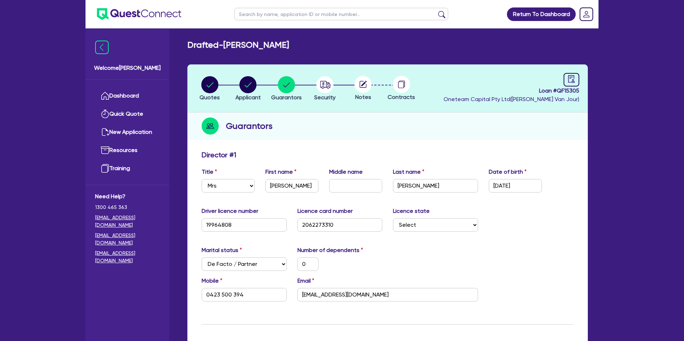
drag, startPoint x: 413, startPoint y: 14, endPoint x: 418, endPoint y: 13, distance: 5.8
click at [415, 14] on input "text" at bounding box center [341, 14] width 214 height 12
click button "submit" at bounding box center [441, 16] width 11 height 10
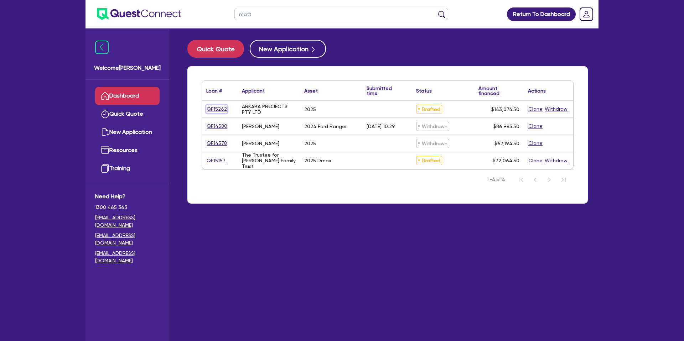
click at [217, 110] on link "QF15262" at bounding box center [216, 109] width 21 height 8
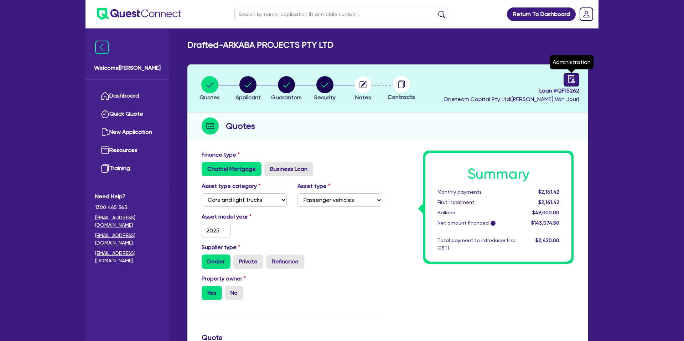
click at [570, 78] on icon "audit" at bounding box center [571, 78] width 6 height 7
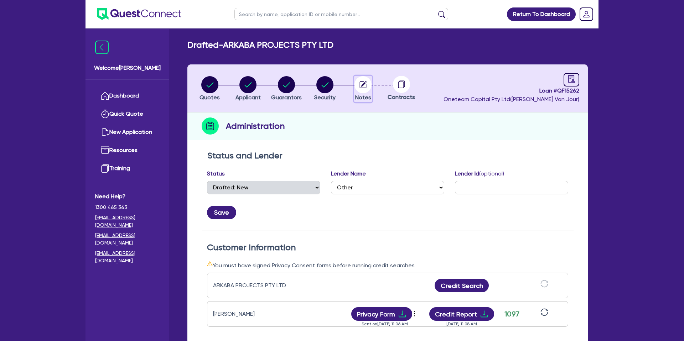
click at [360, 82] on icon "button" at bounding box center [363, 84] width 7 height 7
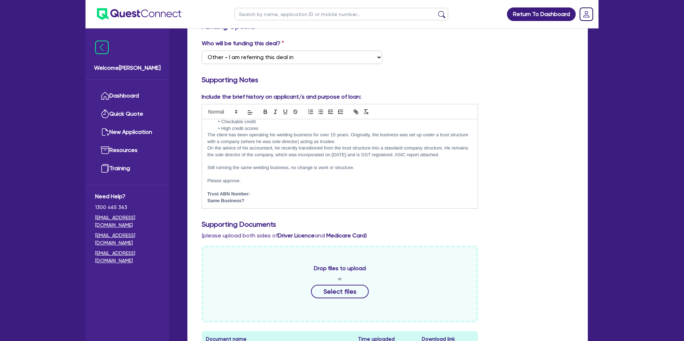
scroll to position [130, 0]
click at [259, 197] on p "Same Business?" at bounding box center [339, 200] width 265 height 6
click at [256, 194] on p "Trust ABN Number:" at bounding box center [339, 193] width 265 height 6
click at [248, 202] on p "Same Business?" at bounding box center [339, 200] width 265 height 6
click at [523, 134] on div "Include the brief history on applicant/s and purpose of loan: Hi Team, Deal has…" at bounding box center [387, 153] width 383 height 122
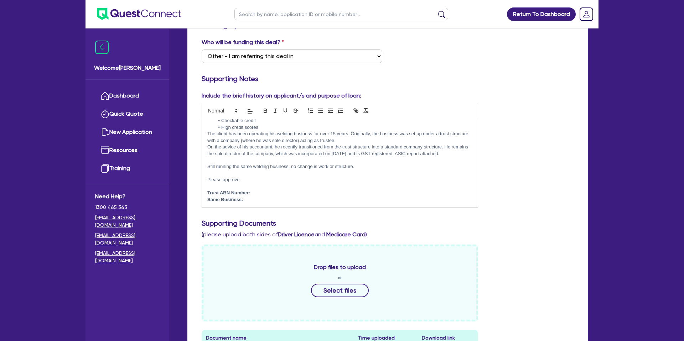
click at [406, 97] on div "Include the brief history on applicant/s and purpose of loan: Hi Team, Deal has…" at bounding box center [339, 150] width 287 height 116
drag, startPoint x: 517, startPoint y: 75, endPoint x: 512, endPoint y: 73, distance: 5.9
click at [517, 75] on h3 "Supporting Notes" at bounding box center [388, 79] width 372 height 9
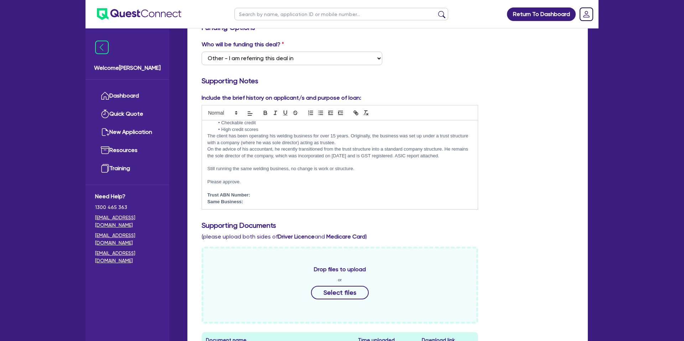
scroll to position [0, 0]
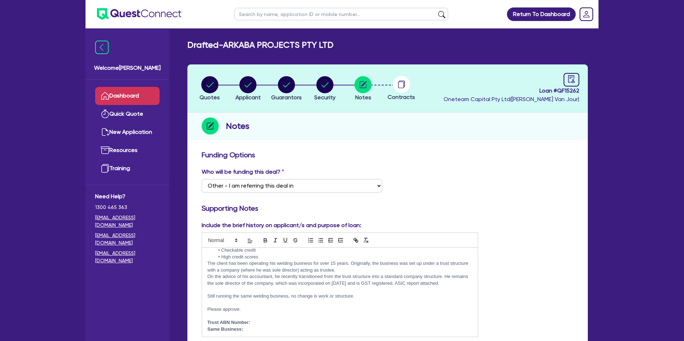
click at [128, 94] on link "Dashboard" at bounding box center [127, 96] width 64 height 18
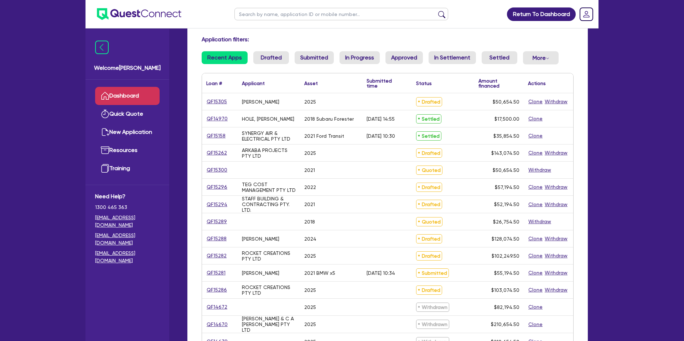
scroll to position [45, 0]
click at [284, 14] on input "text" at bounding box center [341, 14] width 214 height 12
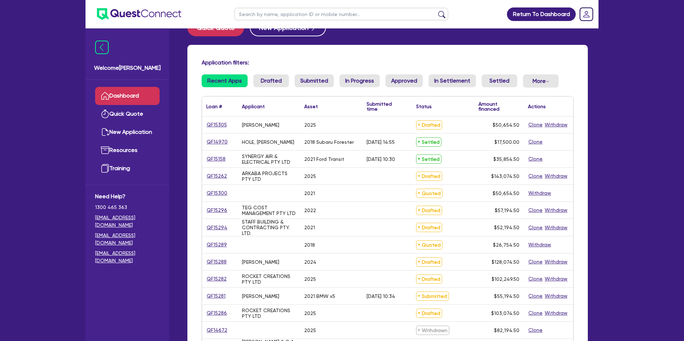
scroll to position [0, 0]
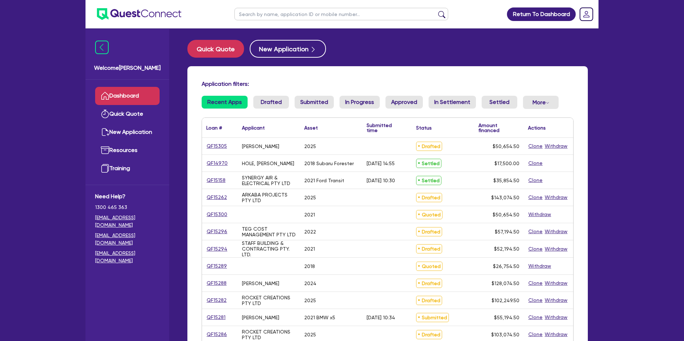
click at [269, 20] on ul at bounding box center [341, 14] width 228 height 28
click at [265, 13] on input "text" at bounding box center [341, 14] width 214 height 12
click at [219, 147] on link "QF15305" at bounding box center [216, 146] width 21 height 8
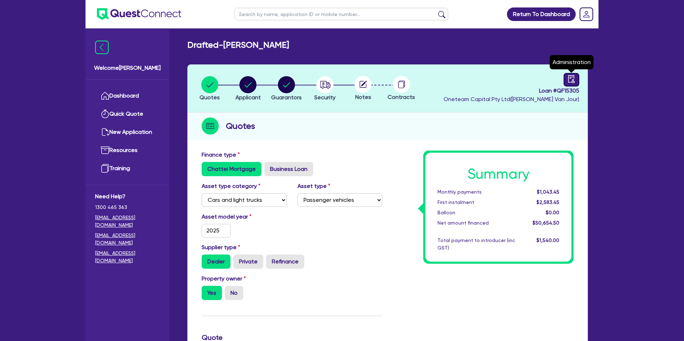
click at [579, 79] on link at bounding box center [572, 80] width 16 height 14
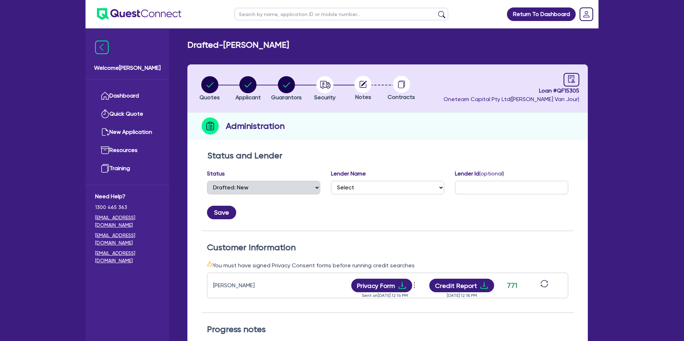
scroll to position [2, 0]
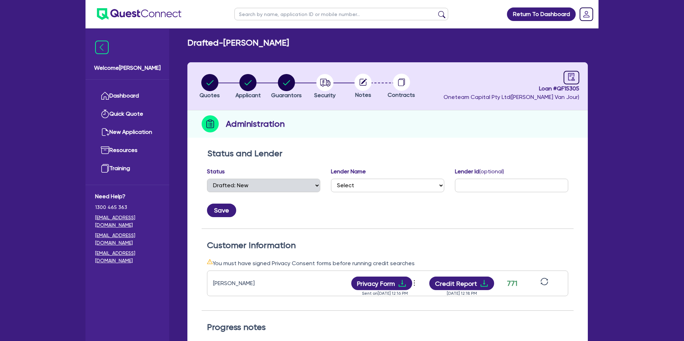
click at [364, 85] on icon at bounding box center [363, 82] width 7 height 7
click at [368, 86] on circle at bounding box center [362, 81] width 17 height 17
click at [365, 82] on circle at bounding box center [362, 81] width 17 height 17
click at [326, 83] on icon "button" at bounding box center [324, 82] width 17 height 17
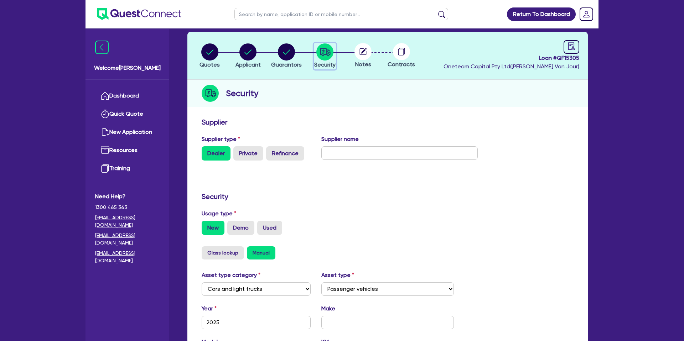
scroll to position [207, 0]
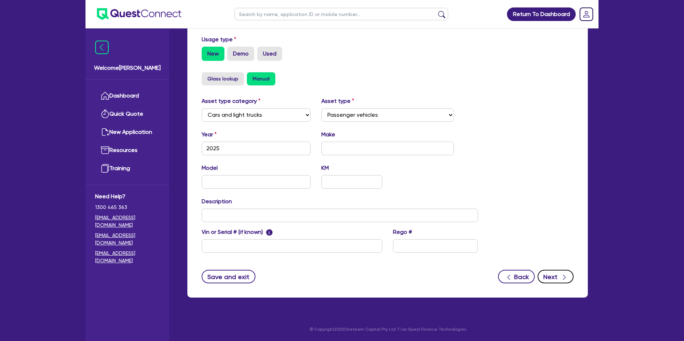
click at [564, 279] on icon "button" at bounding box center [564, 277] width 3 height 5
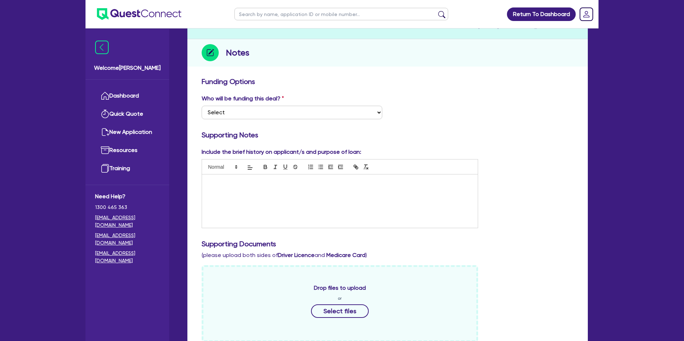
scroll to position [76, 0]
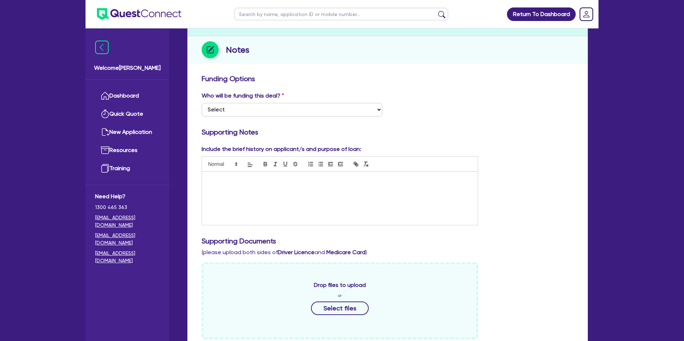
drag, startPoint x: 235, startPoint y: 179, endPoint x: 234, endPoint y: 183, distance: 4.1
click at [234, 181] on p at bounding box center [339, 179] width 265 height 6
click at [240, 182] on p "Liberty xxx" at bounding box center [339, 179] width 265 height 6
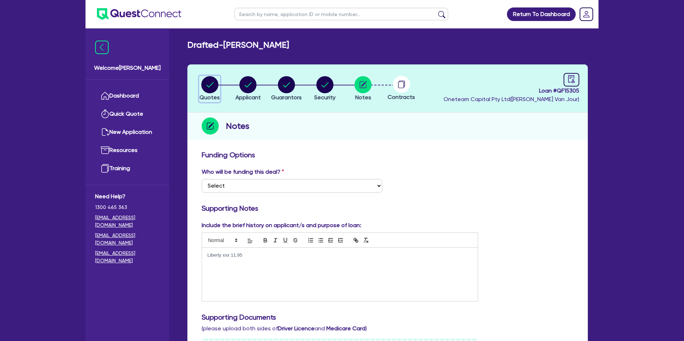
click at [209, 83] on circle "button" at bounding box center [209, 84] width 17 height 17
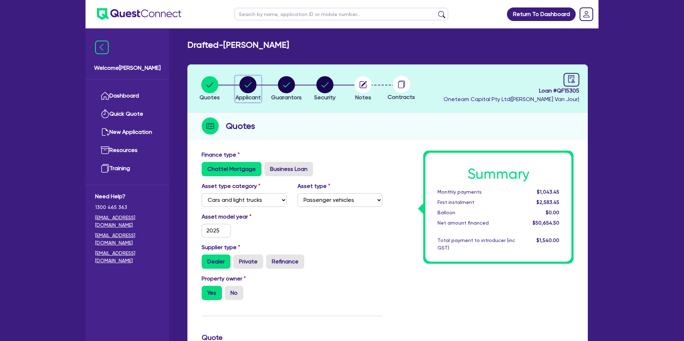
click at [244, 83] on circle "button" at bounding box center [247, 84] width 17 height 17
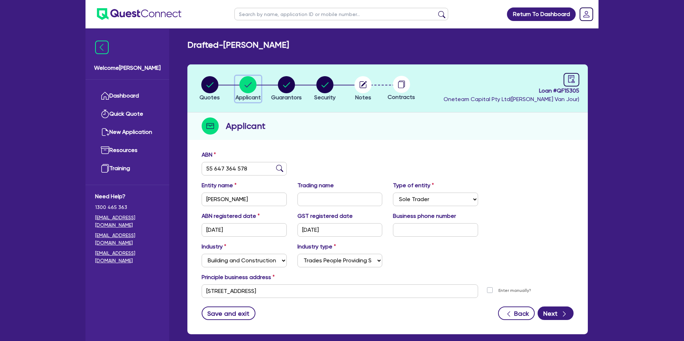
scroll to position [37, 0]
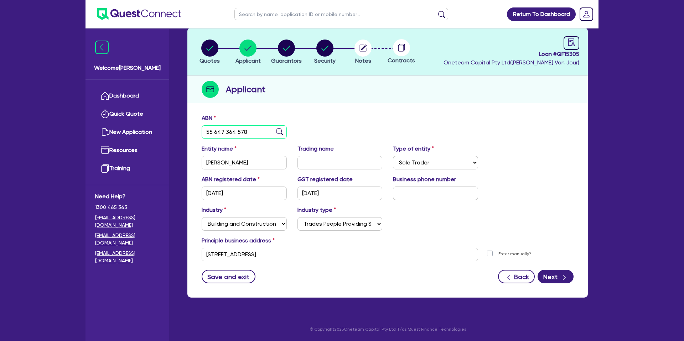
click at [213, 128] on input "55 647 364 578" at bounding box center [244, 132] width 85 height 14
click at [421, 93] on div "Applicant" at bounding box center [387, 89] width 400 height 27
click at [231, 253] on input "[STREET_ADDRESS]" at bounding box center [340, 255] width 276 height 14
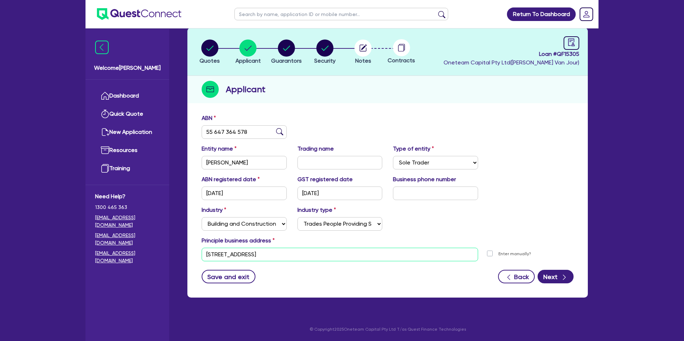
click at [231, 253] on input "[STREET_ADDRESS]" at bounding box center [340, 255] width 276 height 14
drag, startPoint x: 463, startPoint y: 211, endPoint x: 338, endPoint y: 124, distance: 152.0
click at [463, 211] on div "Industry Select Accomodation & Food Services Administrative & Support Services …" at bounding box center [387, 221] width 383 height 31
click at [287, 46] on circle "button" at bounding box center [286, 48] width 17 height 17
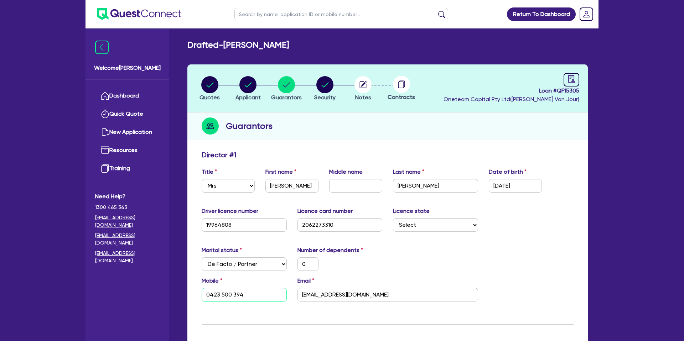
click at [214, 294] on input "0423 500 394" at bounding box center [244, 295] width 85 height 14
click at [331, 290] on input "[EMAIL_ADDRESS][DOMAIN_NAME]" at bounding box center [387, 295] width 181 height 14
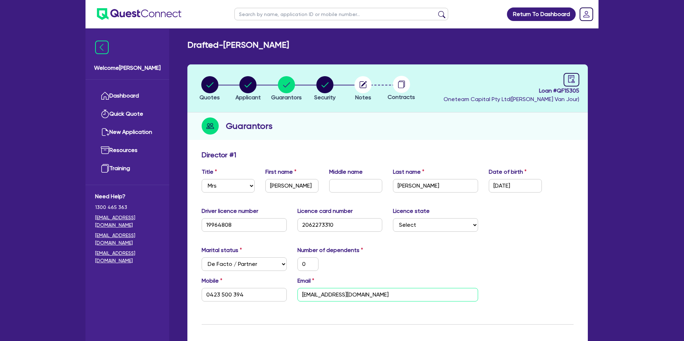
click at [331, 290] on input "[EMAIL_ADDRESS][DOMAIN_NAME]" at bounding box center [387, 295] width 181 height 14
click at [329, 102] on button "Security" at bounding box center [325, 89] width 22 height 26
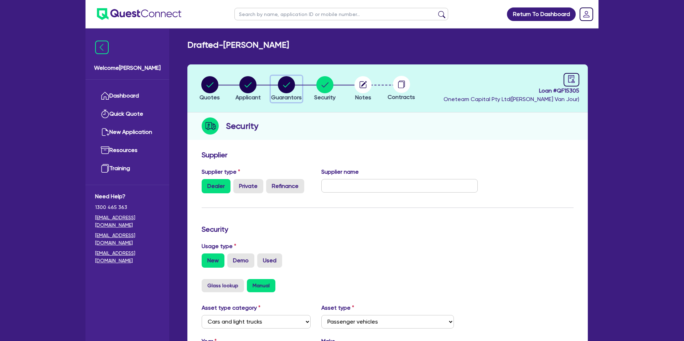
click at [284, 86] on icon "button" at bounding box center [286, 84] width 7 height 5
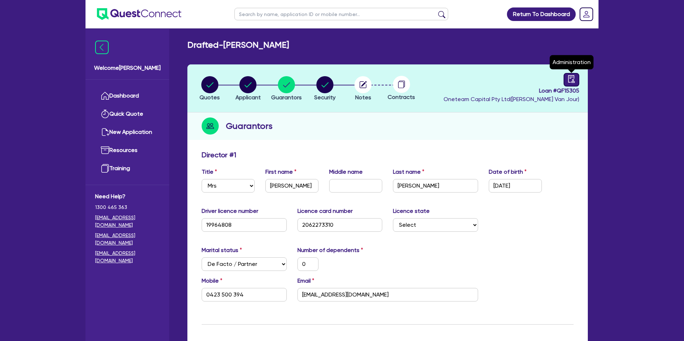
click at [572, 79] on icon "audit" at bounding box center [571, 79] width 8 height 8
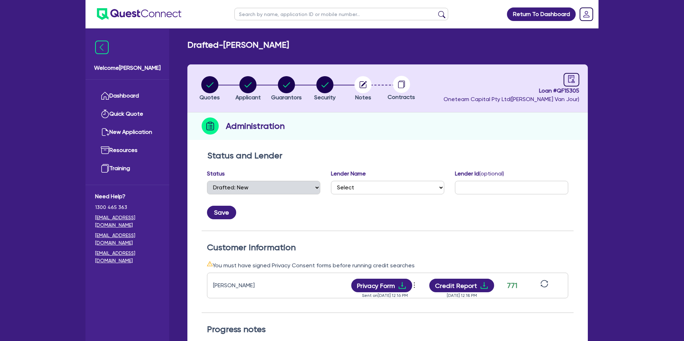
scroll to position [175, 0]
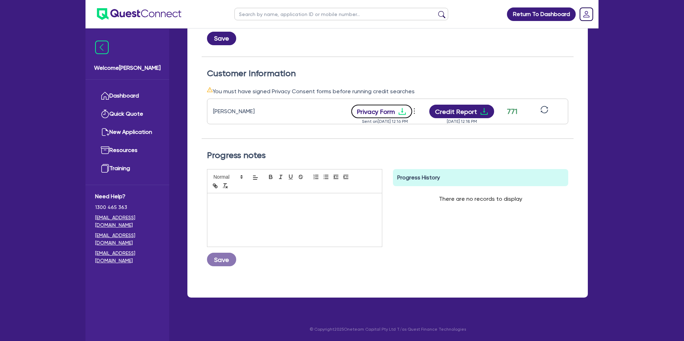
click at [399, 110] on icon "download" at bounding box center [402, 111] width 9 height 9
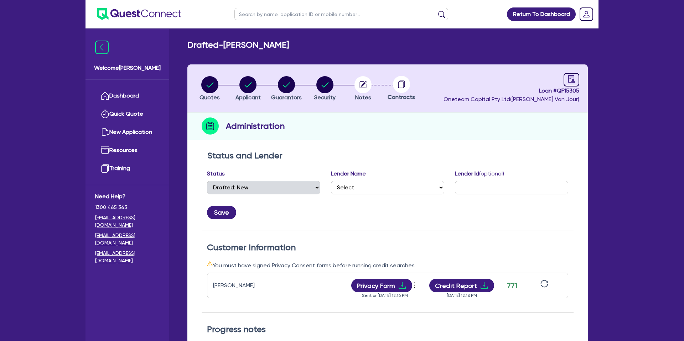
click at [327, 30] on main "Drafted - [PERSON_NAME] Quotes Applicant [GEOGRAPHIC_DATA] Security Notes Contr…" at bounding box center [388, 262] width 422 height 469
click at [210, 89] on circle "button" at bounding box center [209, 84] width 17 height 17
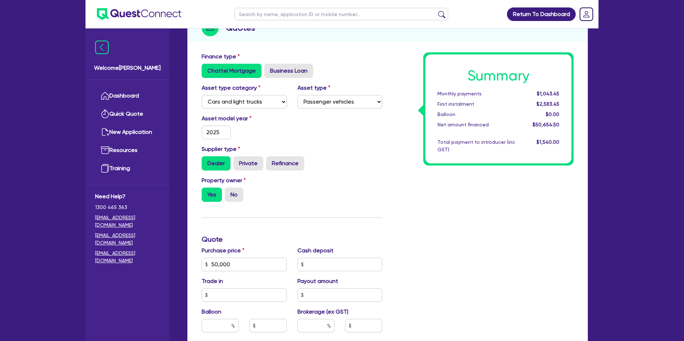
scroll to position [81, 0]
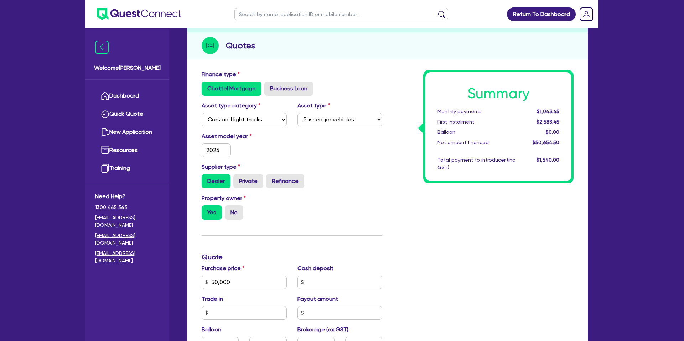
click at [390, 209] on div "Summary Monthly payments $1,043.45 First instalment $2,583.45 Balloon $0.00 Net…" at bounding box center [483, 278] width 191 height 416
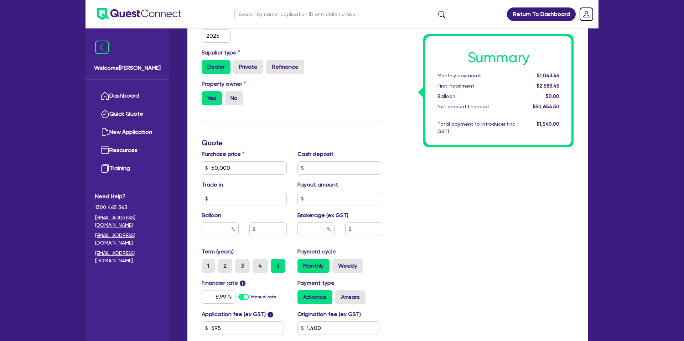
scroll to position [196, 0]
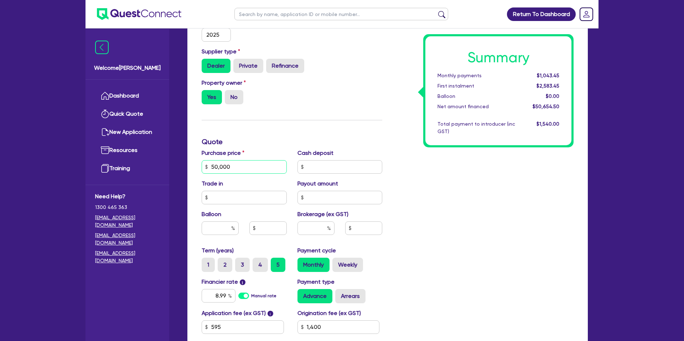
drag, startPoint x: 208, startPoint y: 166, endPoint x: 243, endPoint y: 166, distance: 34.6
click at [243, 166] on input "50,000" at bounding box center [244, 167] width 85 height 14
drag, startPoint x: 386, startPoint y: 168, endPoint x: 360, endPoint y: 178, distance: 27.7
click at [386, 168] on div "Cash deposit" at bounding box center [340, 161] width 96 height 25
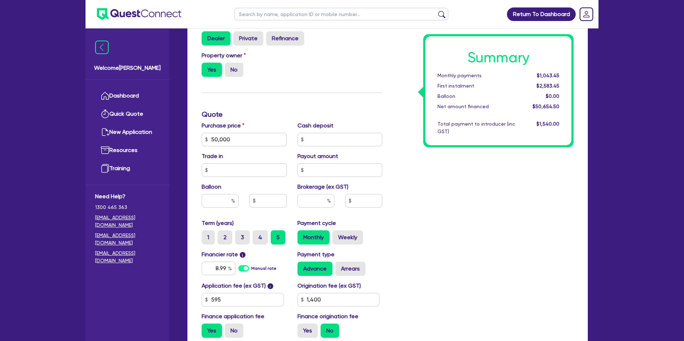
scroll to position [232, 0]
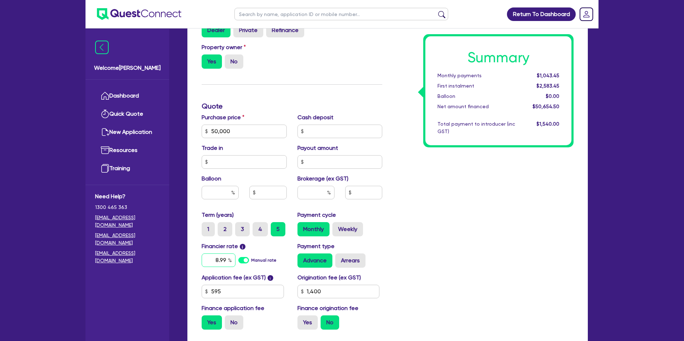
click at [226, 260] on input "8.99" at bounding box center [219, 261] width 34 height 14
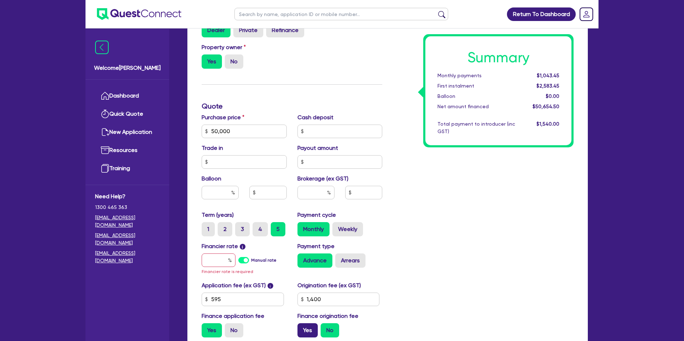
click at [307, 324] on label "Yes" at bounding box center [307, 330] width 20 height 14
click at [302, 324] on input "Yes" at bounding box center [299, 325] width 5 height 5
click at [225, 260] on input "text" at bounding box center [219, 261] width 34 height 14
click at [228, 193] on input "text" at bounding box center [220, 193] width 37 height 14
click at [483, 204] on div "Summary Monthly payments $1,043.45 First instalment $2,583.45 Balloon $0.00 Net…" at bounding box center [483, 131] width 191 height 424
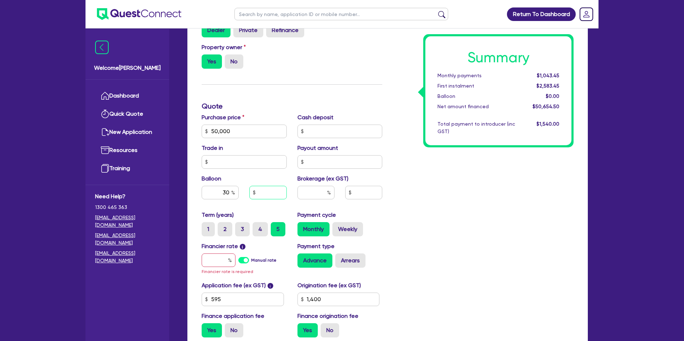
drag, startPoint x: 265, startPoint y: 190, endPoint x: 296, endPoint y: 202, distance: 33.9
click at [265, 190] on input "text" at bounding box center [267, 193] width 37 height 14
drag, startPoint x: 247, startPoint y: 160, endPoint x: 244, endPoint y: 150, distance: 10.4
click at [247, 159] on input "text" at bounding box center [244, 162] width 85 height 14
drag, startPoint x: 239, startPoint y: 131, endPoint x: 270, endPoint y: 133, distance: 31.0
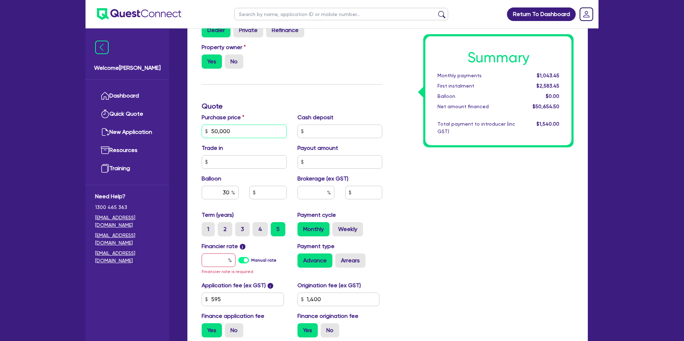
click at [239, 131] on input "50,000" at bounding box center [244, 132] width 85 height 14
click at [328, 131] on input "text" at bounding box center [339, 132] width 85 height 14
drag, startPoint x: 221, startPoint y: 253, endPoint x: 210, endPoint y: 279, distance: 27.8
click at [221, 254] on input "text" at bounding box center [219, 261] width 34 height 14
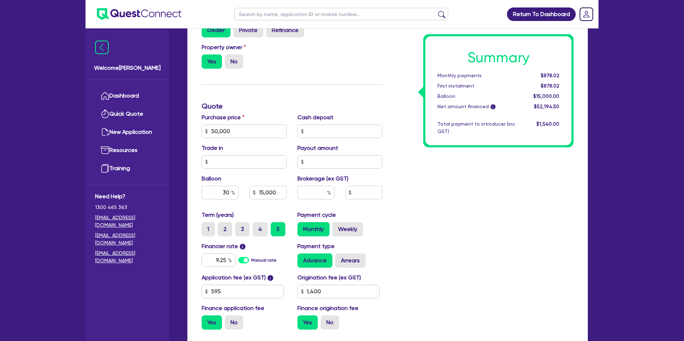
click at [566, 230] on div "Summary Monthly payments $878.02 First instalment $878.02 Balloon $15,000.00 Ne…" at bounding box center [483, 127] width 191 height 416
drag, startPoint x: 258, startPoint y: 192, endPoint x: 278, endPoint y: 192, distance: 19.9
click at [278, 192] on input "15,000" at bounding box center [267, 193] width 37 height 14
drag, startPoint x: 279, startPoint y: 193, endPoint x: 250, endPoint y: 192, distance: 29.2
click at [250, 192] on input "15,000" at bounding box center [267, 193] width 37 height 14
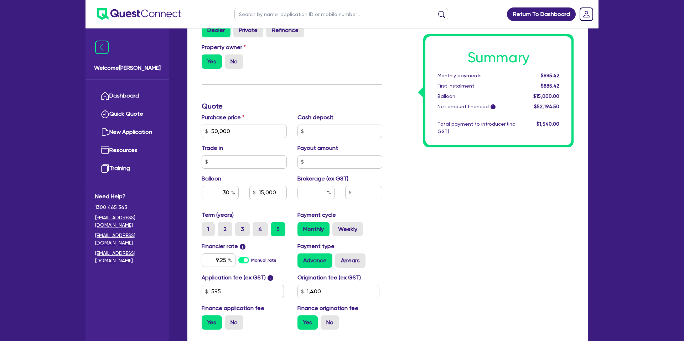
click at [486, 127] on div "Total payment to introducer (inc GST)" at bounding box center [476, 127] width 88 height 15
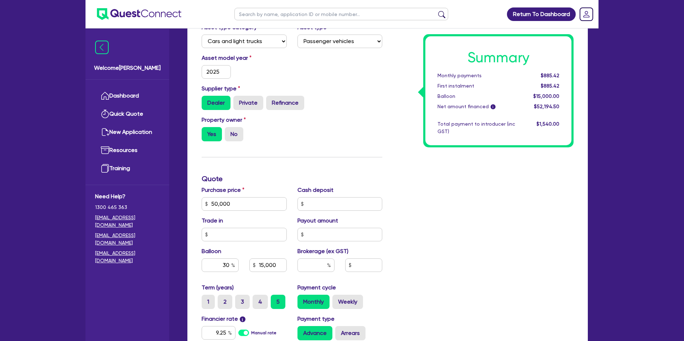
scroll to position [159, 0]
drag, startPoint x: 258, startPoint y: 266, endPoint x: 296, endPoint y: 265, distance: 38.1
click at [289, 266] on div "15,000" at bounding box center [268, 265] width 48 height 14
click at [500, 209] on div "Summary Monthly payments $885.42 First instalment $885.42 Balloon $15,000.00 Ne…" at bounding box center [483, 199] width 191 height 416
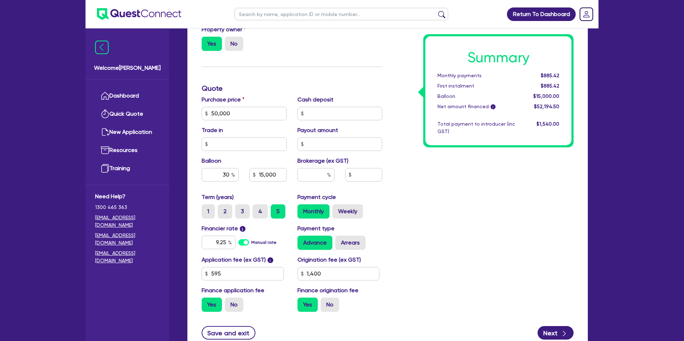
scroll to position [254, 0]
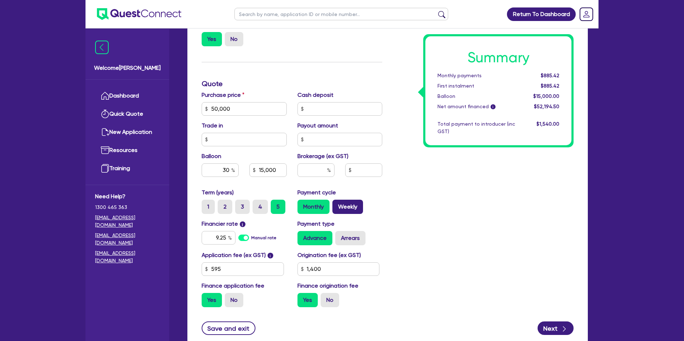
click at [351, 211] on label "Weekly" at bounding box center [347, 207] width 31 height 14
click at [337, 204] on input "Weekly" at bounding box center [334, 202] width 5 height 5
click at [225, 235] on input "9.25" at bounding box center [219, 238] width 34 height 14
click at [475, 208] on div "Summary Weekly payments $205.13 First instalment $205.13 Balloon $15,000.00 Net…" at bounding box center [483, 105] width 191 height 416
drag, startPoint x: 230, startPoint y: 170, endPoint x: 209, endPoint y: 168, distance: 21.1
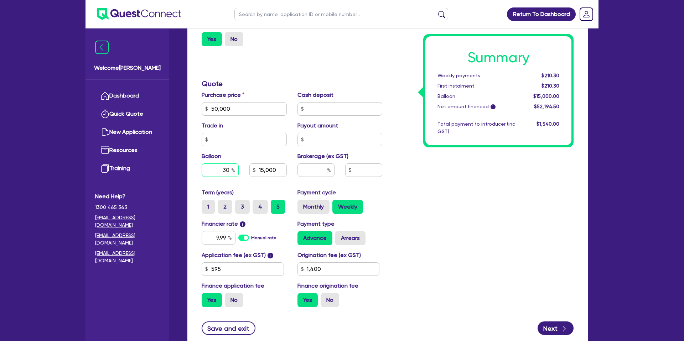
click at [229, 169] on input "30" at bounding box center [220, 171] width 37 height 14
click at [512, 217] on div "Summary Weekly payments $210.30 First instalment $210.30 Balloon $15,000.00 Net…" at bounding box center [483, 105] width 191 height 416
click at [349, 240] on label "Arrears" at bounding box center [350, 238] width 30 height 14
click at [340, 236] on input "Arrears" at bounding box center [337, 233] width 5 height 5
click at [230, 170] on input "0.00" at bounding box center [220, 171] width 37 height 14
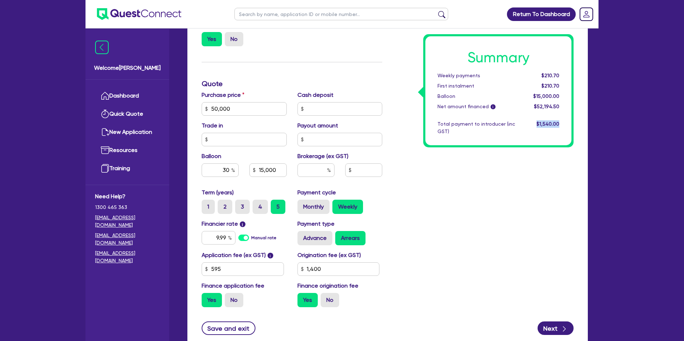
drag, startPoint x: 587, startPoint y: 189, endPoint x: 577, endPoint y: 191, distance: 9.9
click at [586, 189] on div "Finance type Chattel Mortgage Business Loan Asset type category Select Cars and…" at bounding box center [387, 121] width 400 height 456
click at [539, 74] on div "$210.70" at bounding box center [542, 75] width 44 height 7
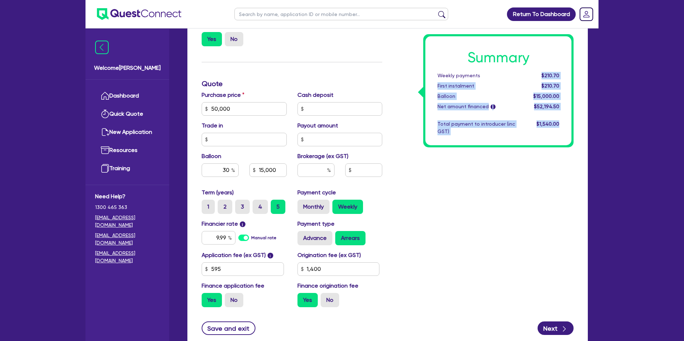
click at [640, 79] on div "Return To Dashboard Edit Profile Logout Welcome [PERSON_NAME] Quick Quote New A…" at bounding box center [342, 69] width 684 height 647
click at [502, 171] on div "Summary Weekly payments $210.70 First instalment $210.70 Balloon $15,000.00 Net…" at bounding box center [483, 105] width 191 height 416
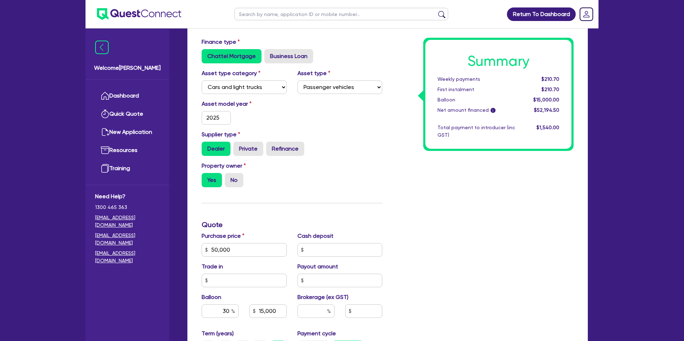
scroll to position [0, 0]
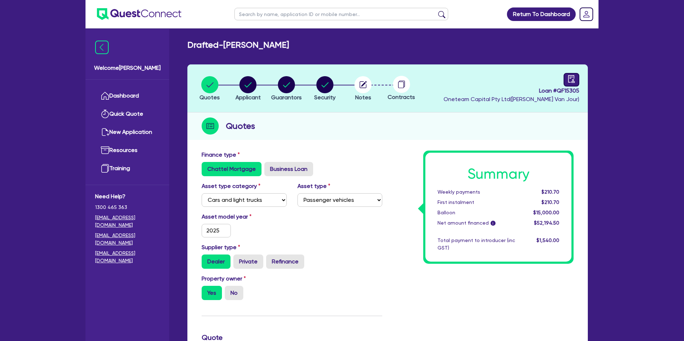
click at [567, 79] on link at bounding box center [572, 80] width 16 height 14
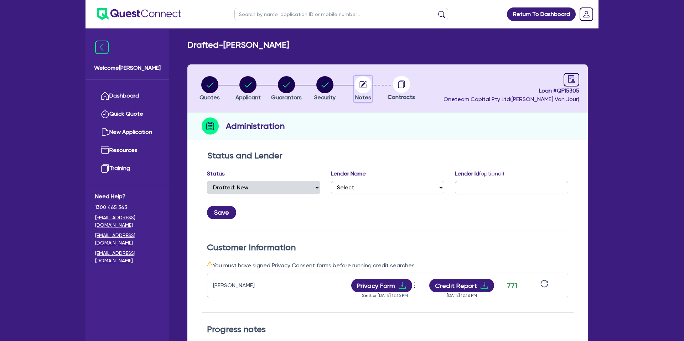
click at [357, 84] on circle "button" at bounding box center [362, 84] width 17 height 17
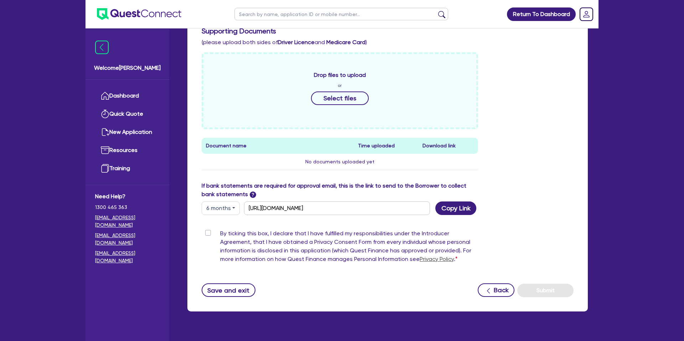
scroll to position [301, 0]
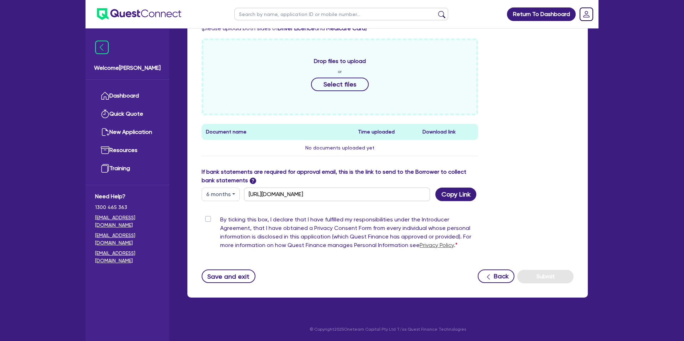
click at [229, 196] on button "6 months" at bounding box center [221, 195] width 38 height 14
click at [230, 211] on link "3 months" at bounding box center [230, 210] width 56 height 13
click at [465, 192] on button "Copy Link" at bounding box center [455, 195] width 41 height 14
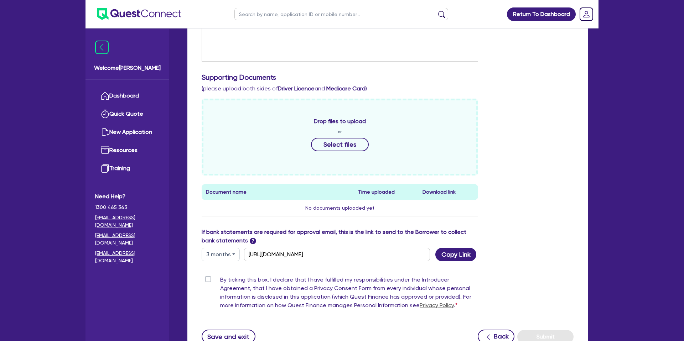
click at [534, 154] on div "Drop files to upload or Select files Document name Time uploaded Download link …" at bounding box center [387, 163] width 383 height 129
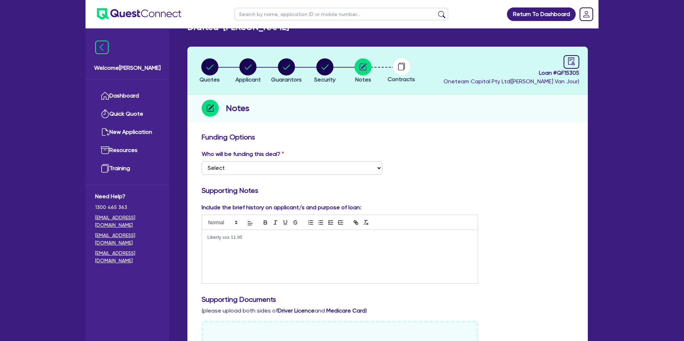
scroll to position [0, 0]
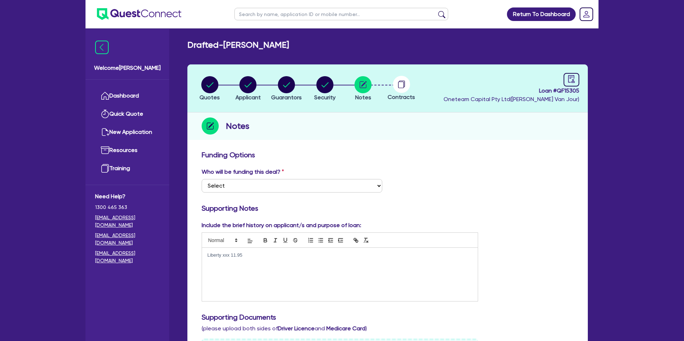
click at [336, 117] on div "Notes" at bounding box center [387, 126] width 400 height 27
click at [206, 77] on icon "button" at bounding box center [209, 84] width 17 height 17
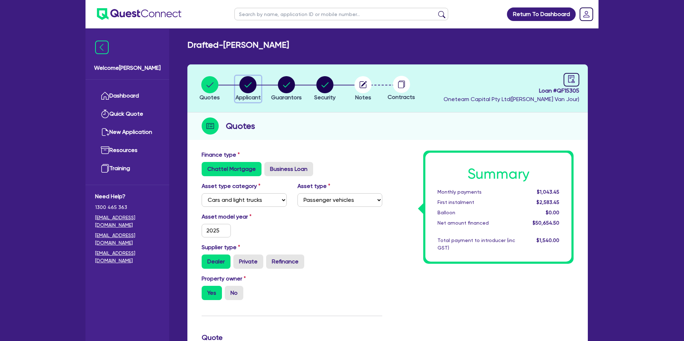
click at [249, 84] on circle "button" at bounding box center [247, 84] width 17 height 17
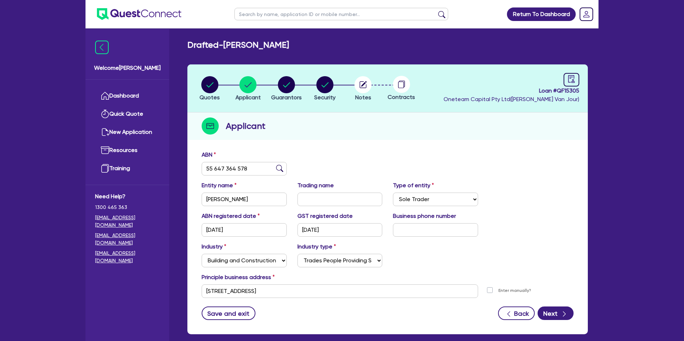
click at [325, 130] on div "Applicant" at bounding box center [387, 126] width 400 height 27
click at [290, 86] on circle "button" at bounding box center [286, 84] width 17 height 17
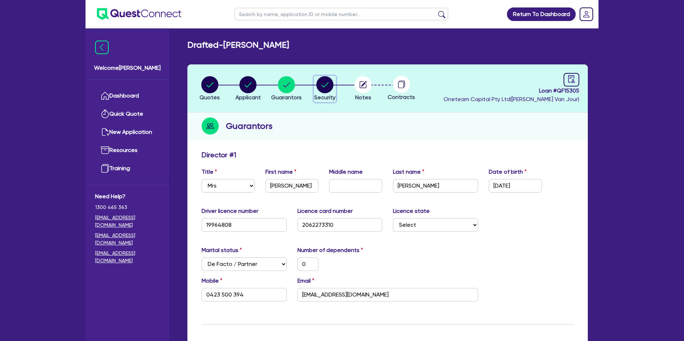
click at [325, 89] on circle "button" at bounding box center [324, 84] width 17 height 17
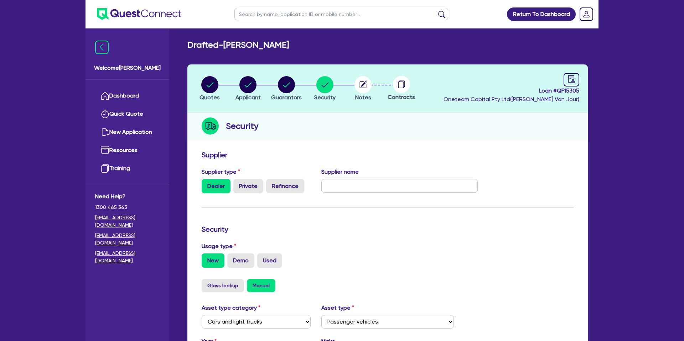
click at [352, 84] on li "Notes" at bounding box center [363, 88] width 38 height 25
click at [356, 83] on circle "button" at bounding box center [362, 84] width 17 height 17
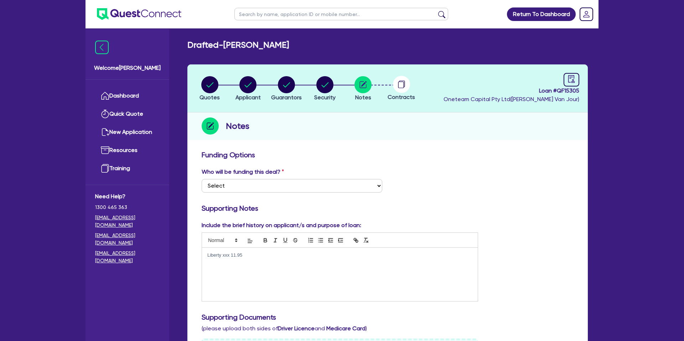
click at [399, 86] on circle at bounding box center [401, 84] width 17 height 17
click at [570, 77] on icon "audit" at bounding box center [571, 78] width 6 height 7
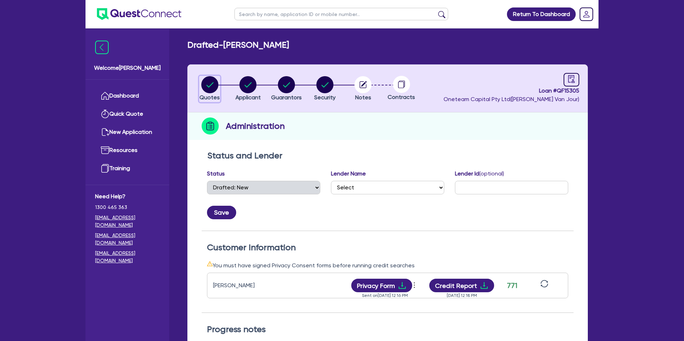
click at [211, 87] on circle "button" at bounding box center [209, 84] width 17 height 17
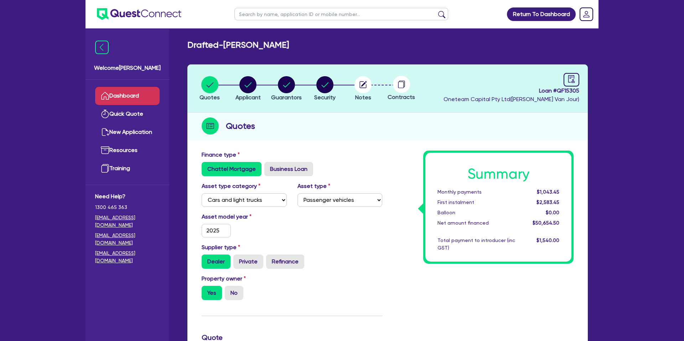
click at [120, 92] on link "Dashboard" at bounding box center [127, 96] width 64 height 18
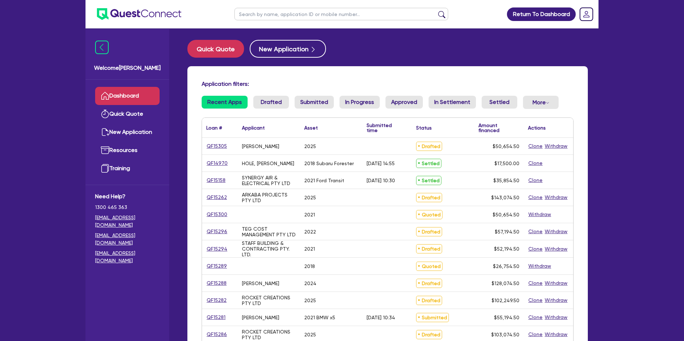
click at [271, 11] on input "text" at bounding box center [341, 14] width 214 height 12
click at [219, 201] on link "QF15262" at bounding box center [216, 197] width 21 height 8
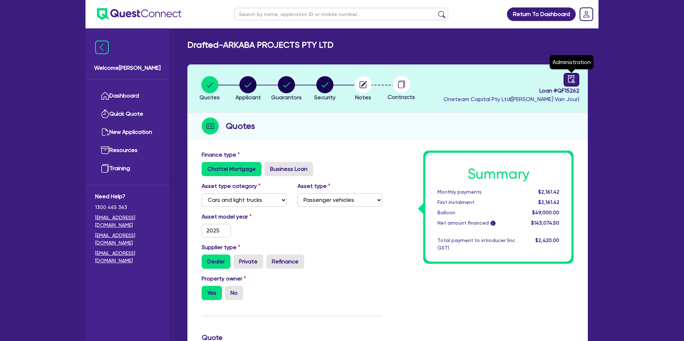
click at [571, 82] on icon "audit" at bounding box center [571, 79] width 8 height 8
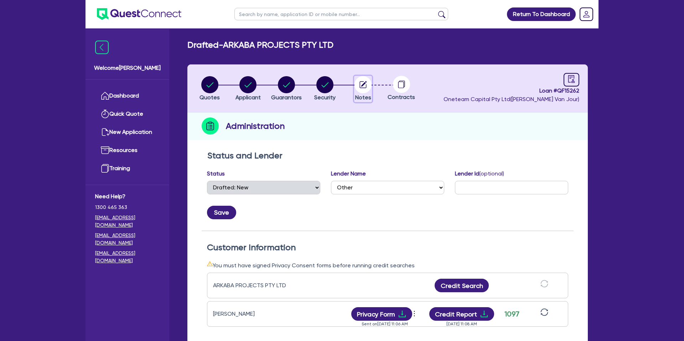
click at [360, 82] on circle "button" at bounding box center [362, 84] width 17 height 17
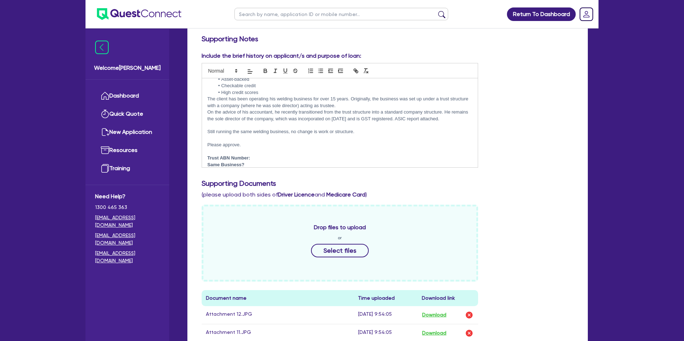
scroll to position [40, 0]
click at [452, 116] on p "On the advice of his accountant, he recently transitioned from the trust struct…" at bounding box center [339, 114] width 265 height 13
click at [451, 120] on p "On the advice of his accountant, he recently transitioned from the trust struct…" at bounding box center [339, 114] width 265 height 13
click at [370, 138] on p "Still running the same welding business, no change is work or structure." at bounding box center [339, 137] width 265 height 6
drag, startPoint x: 266, startPoint y: 148, endPoint x: 259, endPoint y: 151, distance: 8.3
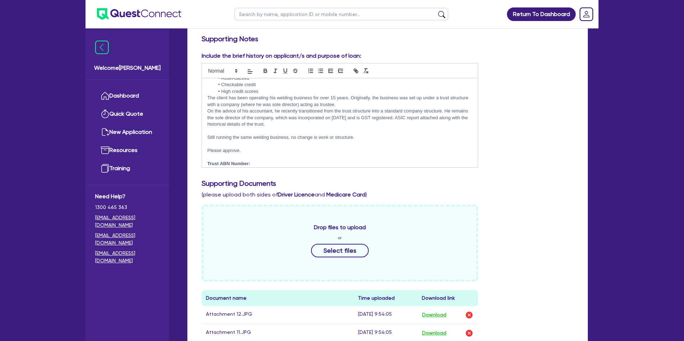
click at [266, 148] on p "Please approve." at bounding box center [339, 150] width 265 height 6
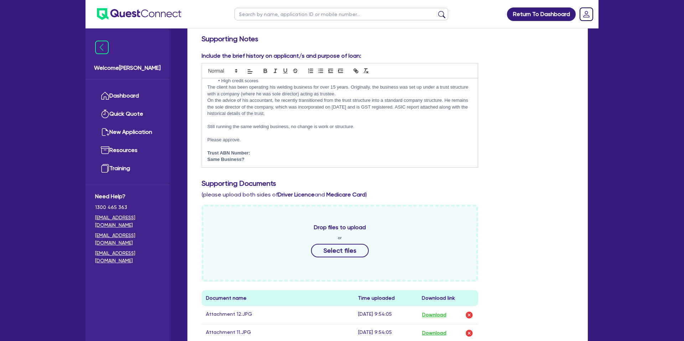
drag, startPoint x: 264, startPoint y: 155, endPoint x: 249, endPoint y: 155, distance: 15.0
click at [263, 155] on p "Trust ABN Number:" at bounding box center [339, 153] width 265 height 6
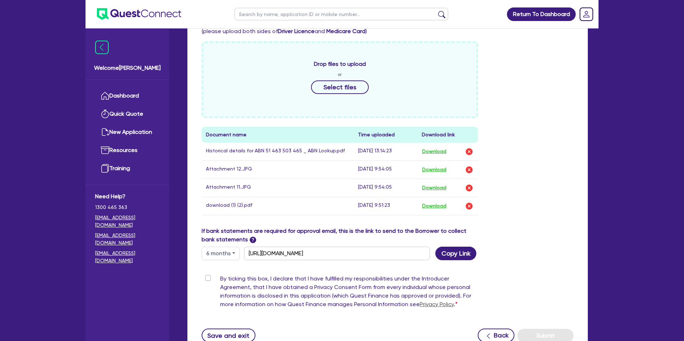
scroll to position [334, 0]
click at [437, 203] on button "Download" at bounding box center [434, 205] width 25 height 9
drag, startPoint x: 570, startPoint y: 139, endPoint x: 551, endPoint y: 133, distance: 20.4
click at [570, 139] on div "Drop files to upload or Select files Document name Time uploaded Download link …" at bounding box center [387, 134] width 383 height 186
click at [438, 186] on button "Download" at bounding box center [434, 187] width 25 height 9
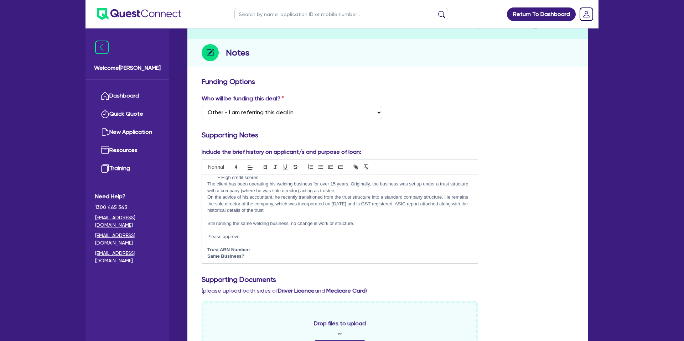
scroll to position [51, 0]
drag, startPoint x: 204, startPoint y: 249, endPoint x: 252, endPoint y: 255, distance: 48.4
click at [252, 255] on div "Hi Team, Deal has been workshopped with Ciaran prior to submission, Gold Brick …" at bounding box center [340, 219] width 276 height 89
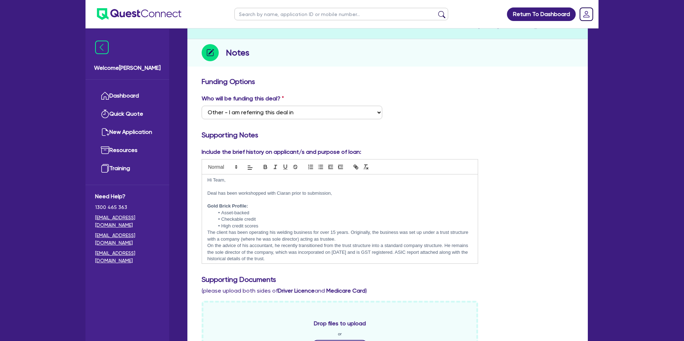
scroll to position [0, 0]
click at [546, 102] on div "Who will be funding this deal? Select I want Quest to fund 100% I will fund 100…" at bounding box center [387, 109] width 383 height 31
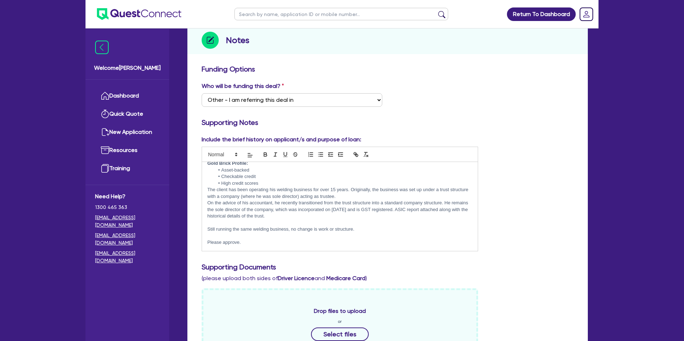
scroll to position [38, 0]
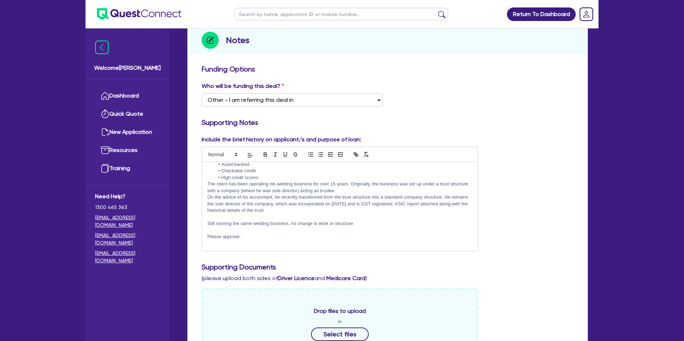
click at [299, 215] on p at bounding box center [339, 217] width 265 height 6
click at [373, 224] on p "Still running the same welding business, no change is work or structure." at bounding box center [339, 223] width 265 height 6
click at [523, 196] on div "Include the brief history on applicant/s and purpose of loan: Hi Team, Deal has…" at bounding box center [387, 196] width 383 height 122
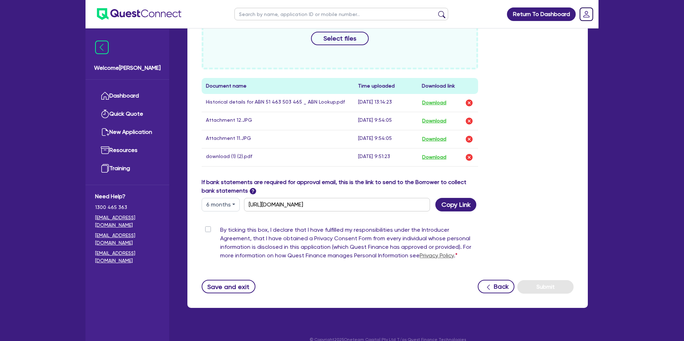
scroll to position [393, 0]
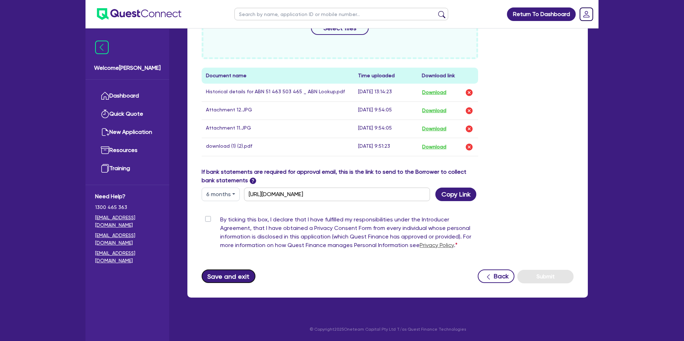
click at [224, 270] on button "Save and exit" at bounding box center [229, 277] width 54 height 14
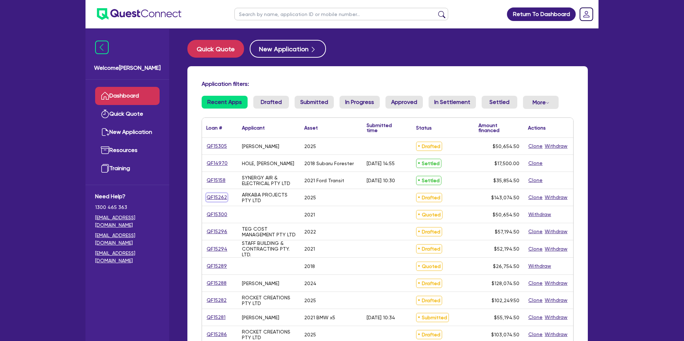
click at [213, 195] on link "QF15262" at bounding box center [216, 197] width 21 height 8
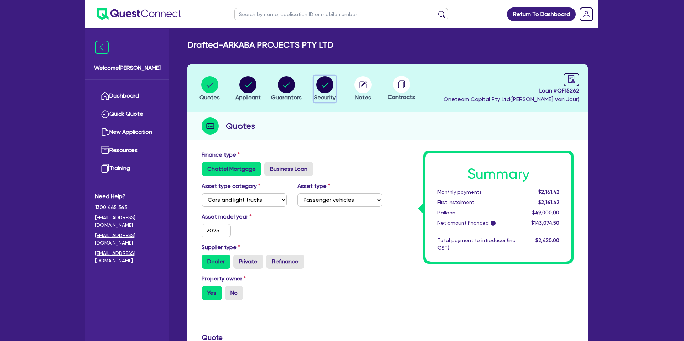
click at [326, 81] on circle "button" at bounding box center [324, 84] width 17 height 17
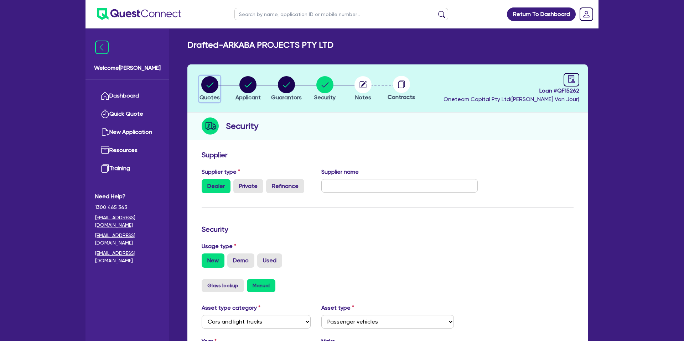
click at [214, 87] on circle "button" at bounding box center [209, 84] width 17 height 17
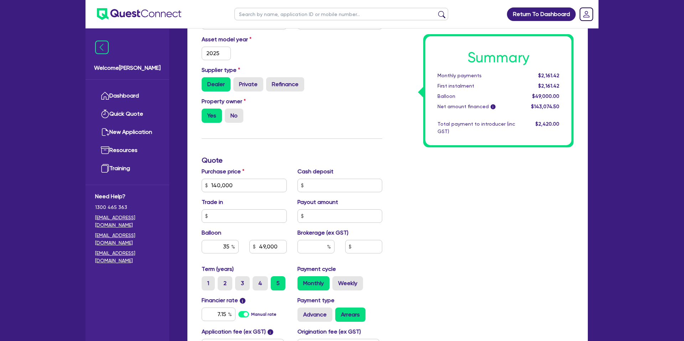
scroll to position [179, 0]
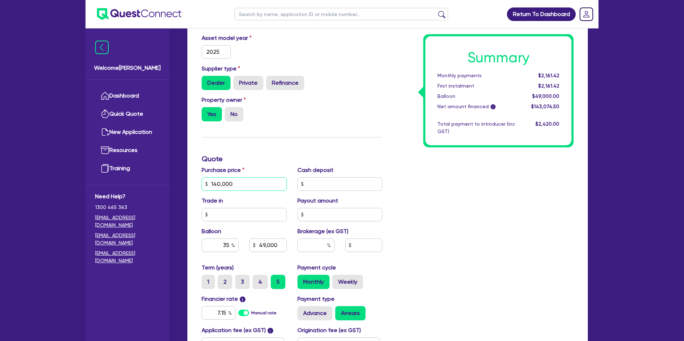
click at [225, 184] on input "140,000" at bounding box center [244, 184] width 85 height 14
click at [318, 185] on input "text" at bounding box center [339, 184] width 85 height 14
click at [464, 175] on div "Summary Monthly payments Calculating... First instalment Calculating... Balloon…" at bounding box center [483, 180] width 191 height 416
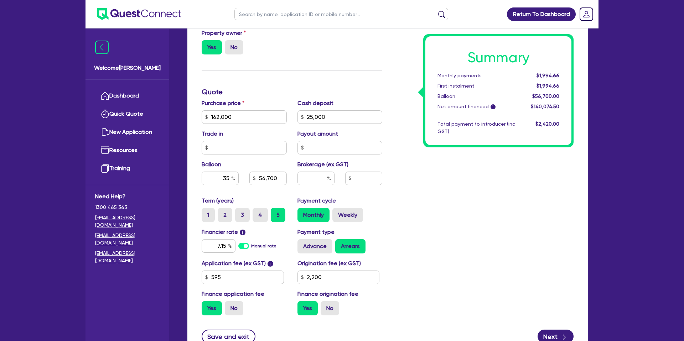
scroll to position [237, 0]
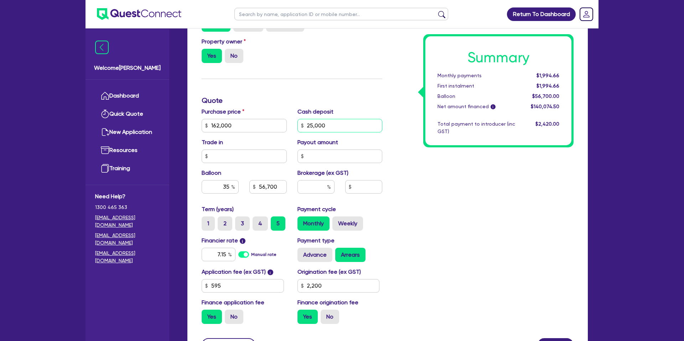
click at [331, 126] on input "25,000" at bounding box center [339, 126] width 85 height 14
click at [458, 180] on div "Summary Monthly payments $1,994.66 First instalment $1,994.66 Balloon $56,700.0…" at bounding box center [483, 121] width 191 height 416
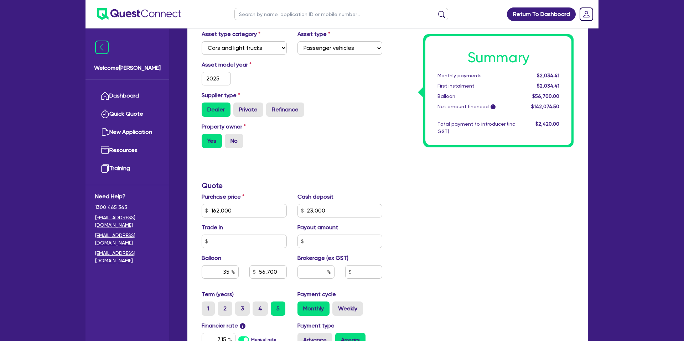
scroll to position [0, 0]
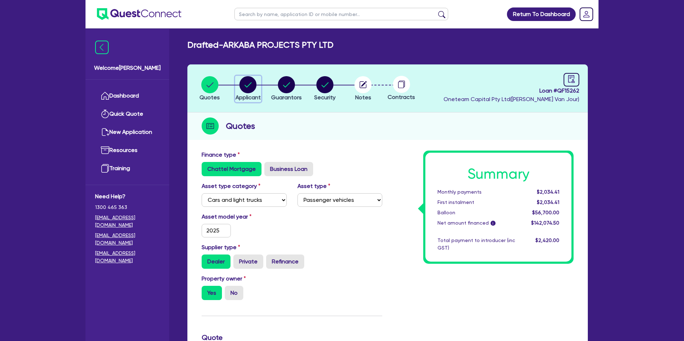
click at [245, 80] on circle "button" at bounding box center [247, 84] width 17 height 17
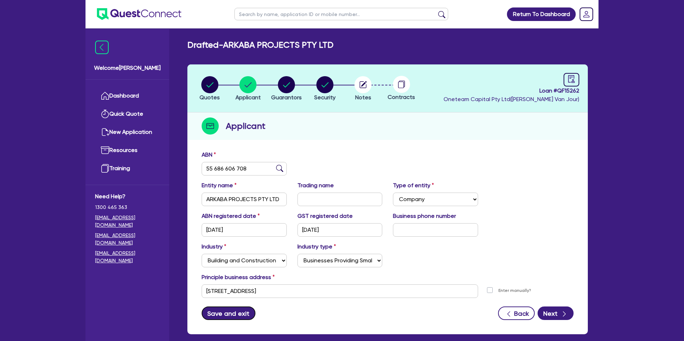
click at [241, 311] on button "Save and exit" at bounding box center [229, 314] width 54 height 14
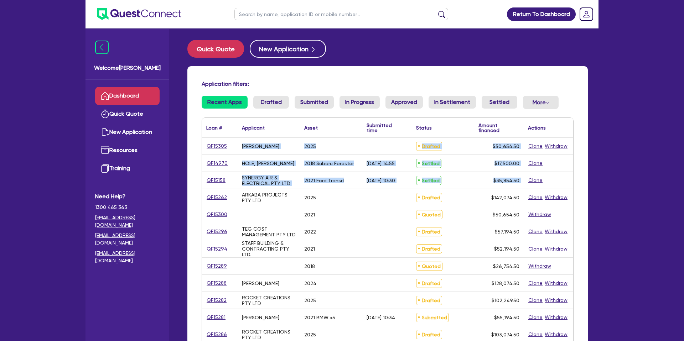
drag, startPoint x: 216, startPoint y: 198, endPoint x: 204, endPoint y: 199, distance: 11.1
click at [201, 197] on div "Application filters: Recent Apps Drafted Submitted In Progress Approved In Sett…" at bounding box center [387, 291] width 400 height 450
click at [220, 198] on link "QF15262" at bounding box center [216, 197] width 21 height 8
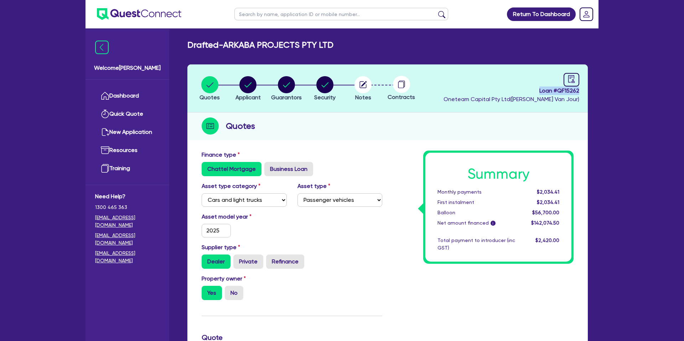
drag, startPoint x: 540, startPoint y: 91, endPoint x: 587, endPoint y: 90, distance: 46.7
click at [587, 90] on header "Quotes Applicant [GEOGRAPHIC_DATA] Security Notes Contracts Loan # QF15262 Onet…" at bounding box center [387, 88] width 400 height 48
copy span "Loan # QF15262"
click at [577, 73] on link at bounding box center [572, 80] width 16 height 14
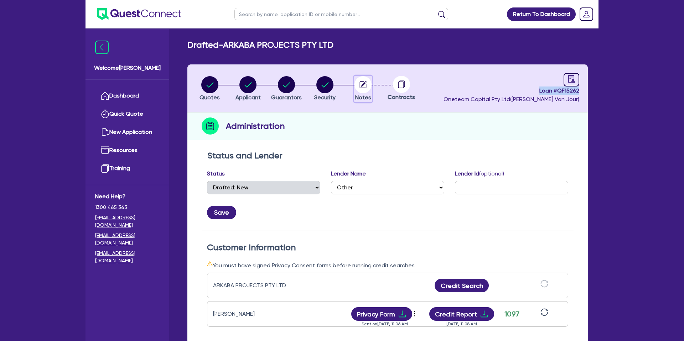
click at [361, 82] on circle "button" at bounding box center [362, 84] width 17 height 17
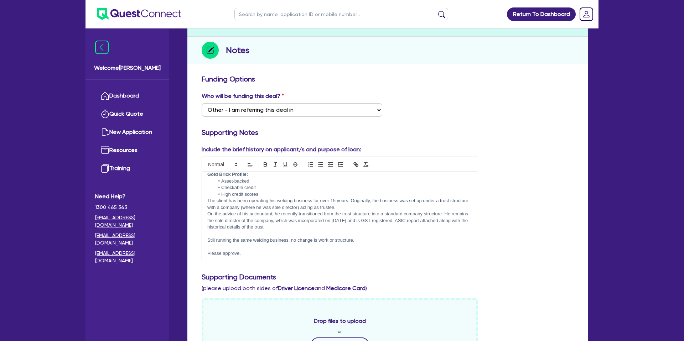
scroll to position [20, 0]
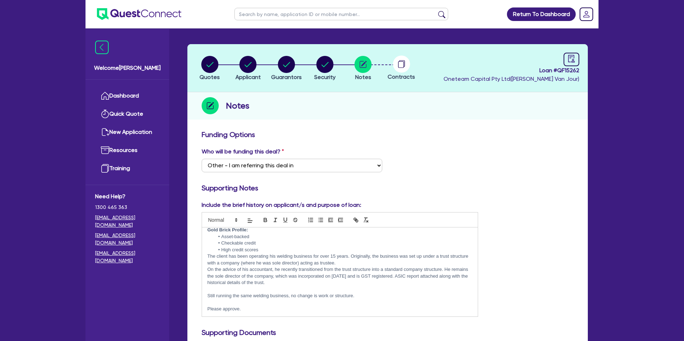
click at [397, 58] on circle at bounding box center [401, 64] width 17 height 17
drag, startPoint x: 402, startPoint y: 61, endPoint x: 395, endPoint y: 67, distance: 9.1
click at [403, 62] on icon at bounding box center [401, 64] width 17 height 17
click at [368, 65] on circle "button" at bounding box center [362, 64] width 17 height 17
click at [327, 63] on icon "button" at bounding box center [324, 64] width 7 height 5
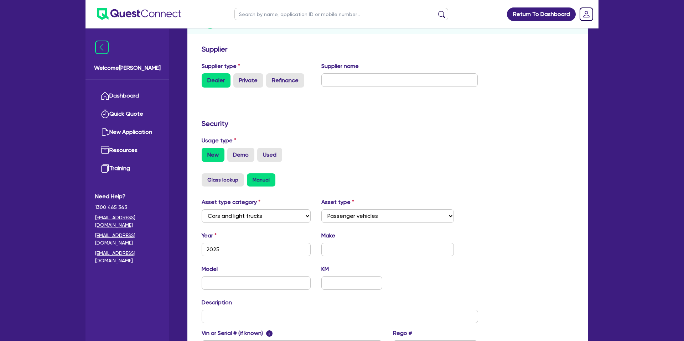
scroll to position [172, 0]
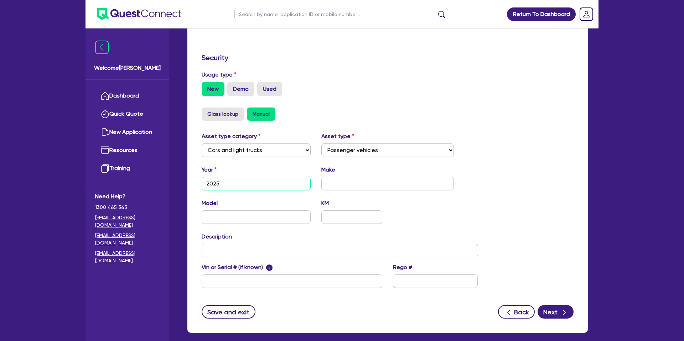
click at [254, 182] on input "2025" at bounding box center [256, 184] width 109 height 14
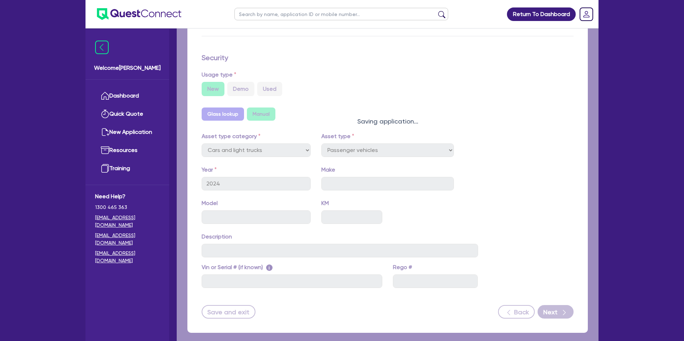
drag, startPoint x: 326, startPoint y: 183, endPoint x: 329, endPoint y: 180, distance: 4.0
click at [326, 183] on div "Quotes Applicant [GEOGRAPHIC_DATA] Security Notes Contracts Loan # QF15262 Onet…" at bounding box center [387, 117] width 411 height 449
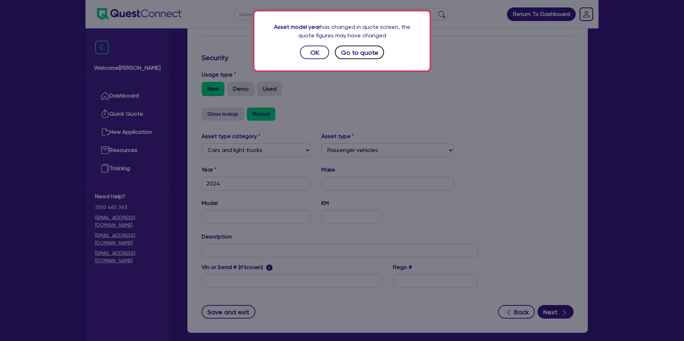
click at [354, 57] on button "Go to quote" at bounding box center [359, 53] width 49 height 14
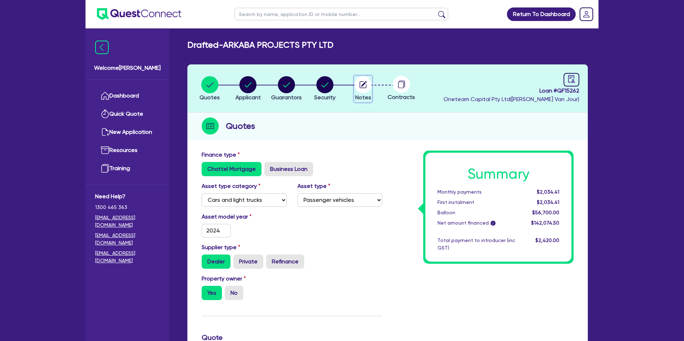
drag, startPoint x: 361, startPoint y: 85, endPoint x: 355, endPoint y: 86, distance: 5.8
click at [358, 85] on circle "button" at bounding box center [362, 84] width 17 height 17
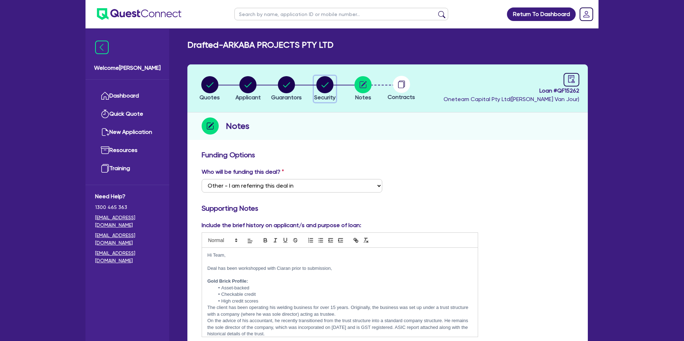
click at [323, 83] on circle "button" at bounding box center [324, 84] width 17 height 17
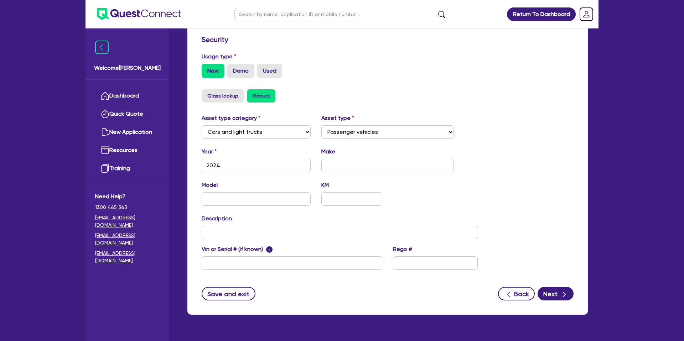
scroll to position [207, 0]
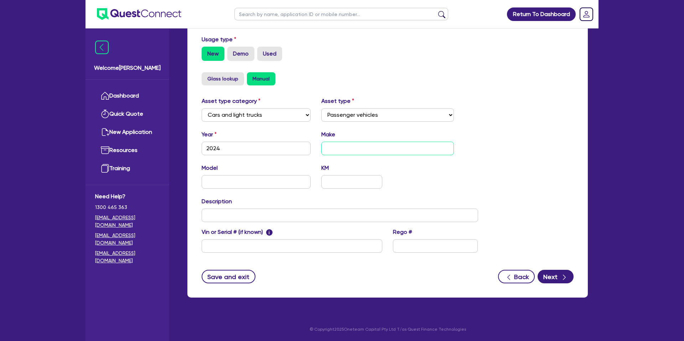
click at [347, 144] on input "text" at bounding box center [387, 149] width 133 height 14
click at [209, 274] on button "Save and exit" at bounding box center [229, 277] width 54 height 14
